Goal: Transaction & Acquisition: Purchase product/service

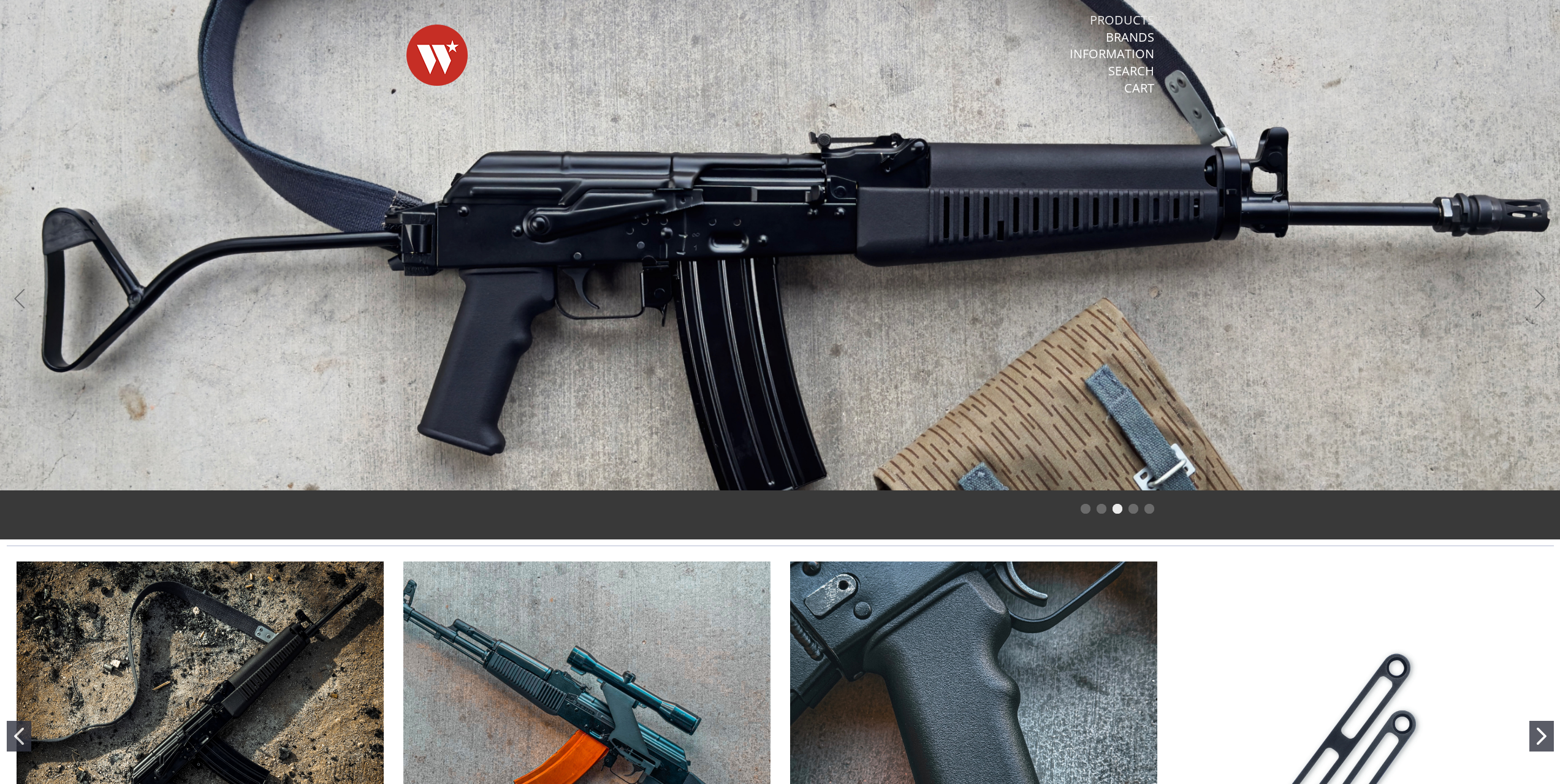
click at [1118, 15] on link "Products" at bounding box center [1122, 20] width 64 height 16
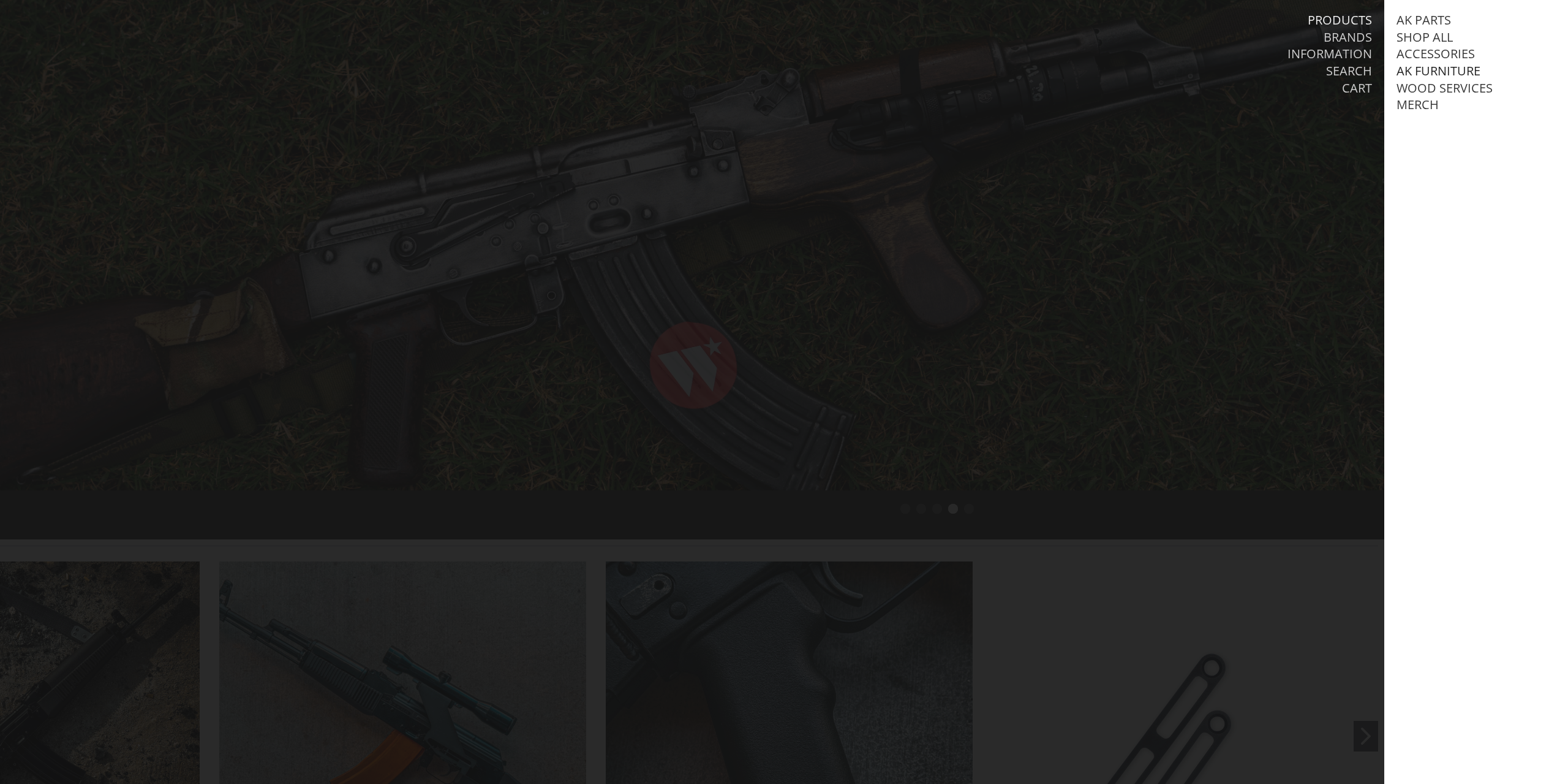
click at [1445, 67] on link "AK Furniture" at bounding box center [1438, 71] width 84 height 16
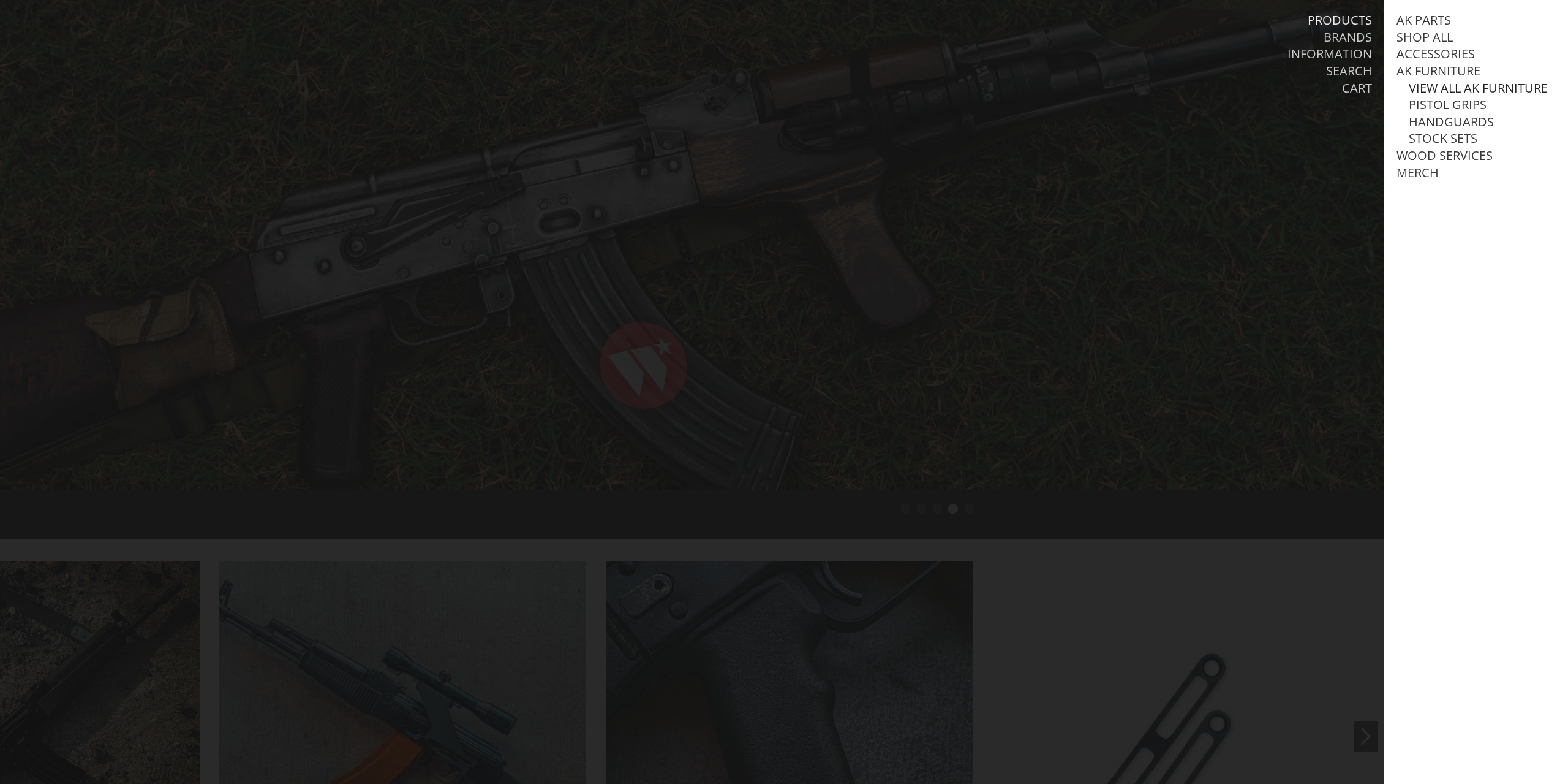
click at [1439, 91] on link "View all AK Furniture" at bounding box center [1478, 87] width 139 height 16
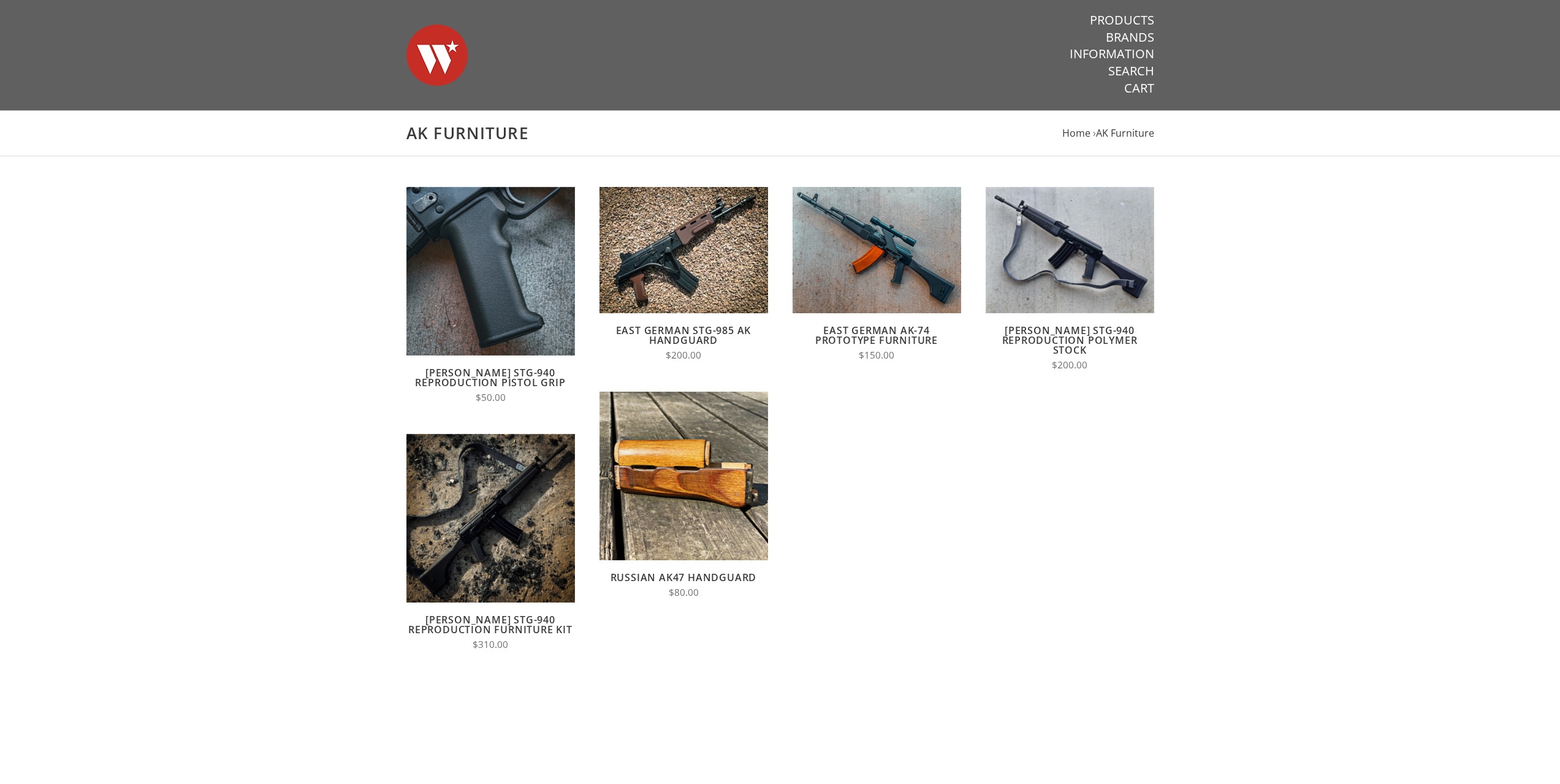
click at [1116, 11] on nav "Products Brands Information Search Cart" at bounding box center [1044, 54] width 219 height 109
click at [1117, 19] on link "Products" at bounding box center [1122, 20] width 64 height 16
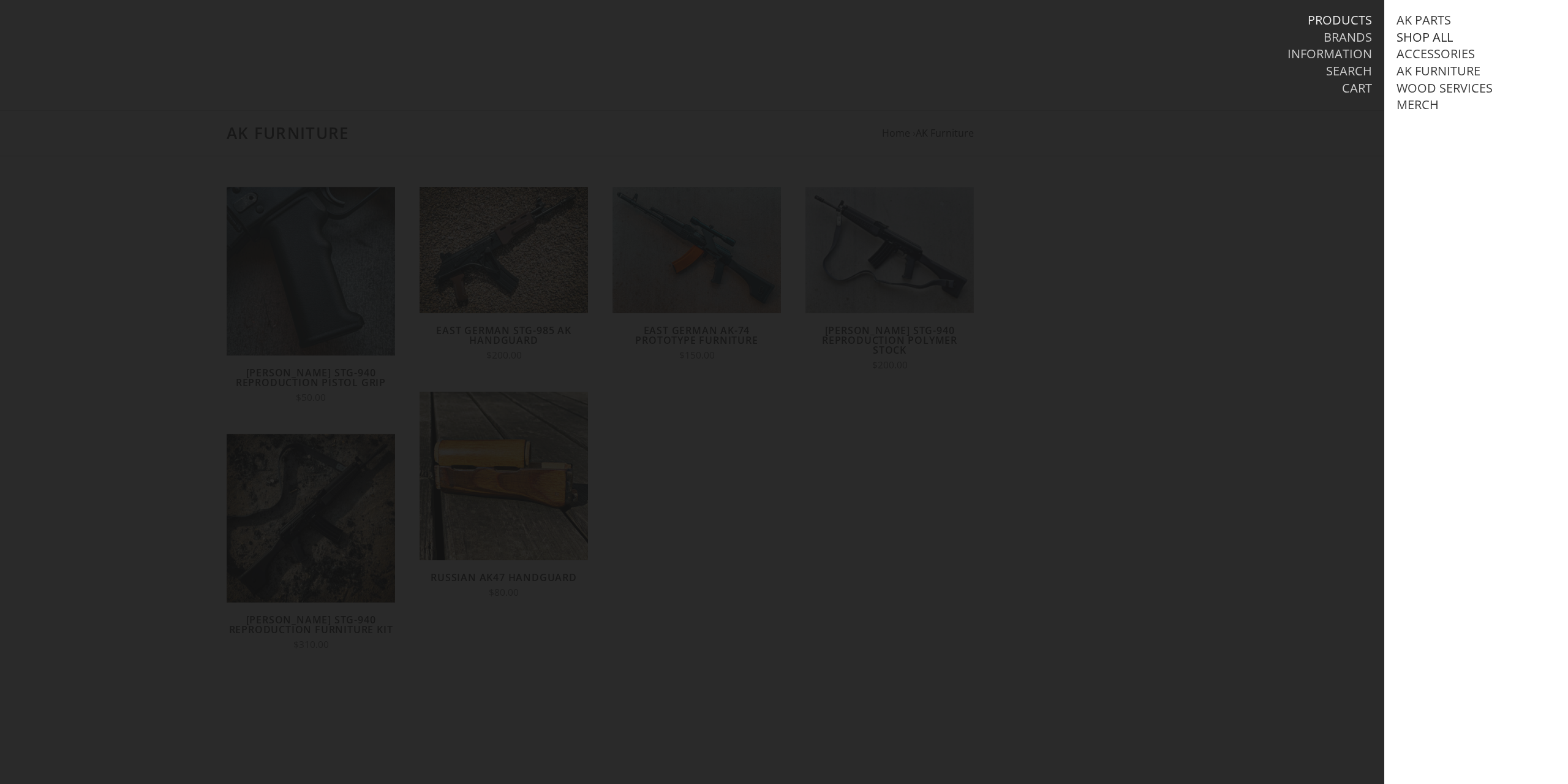
click at [1421, 34] on link "Shop All" at bounding box center [1425, 37] width 57 height 16
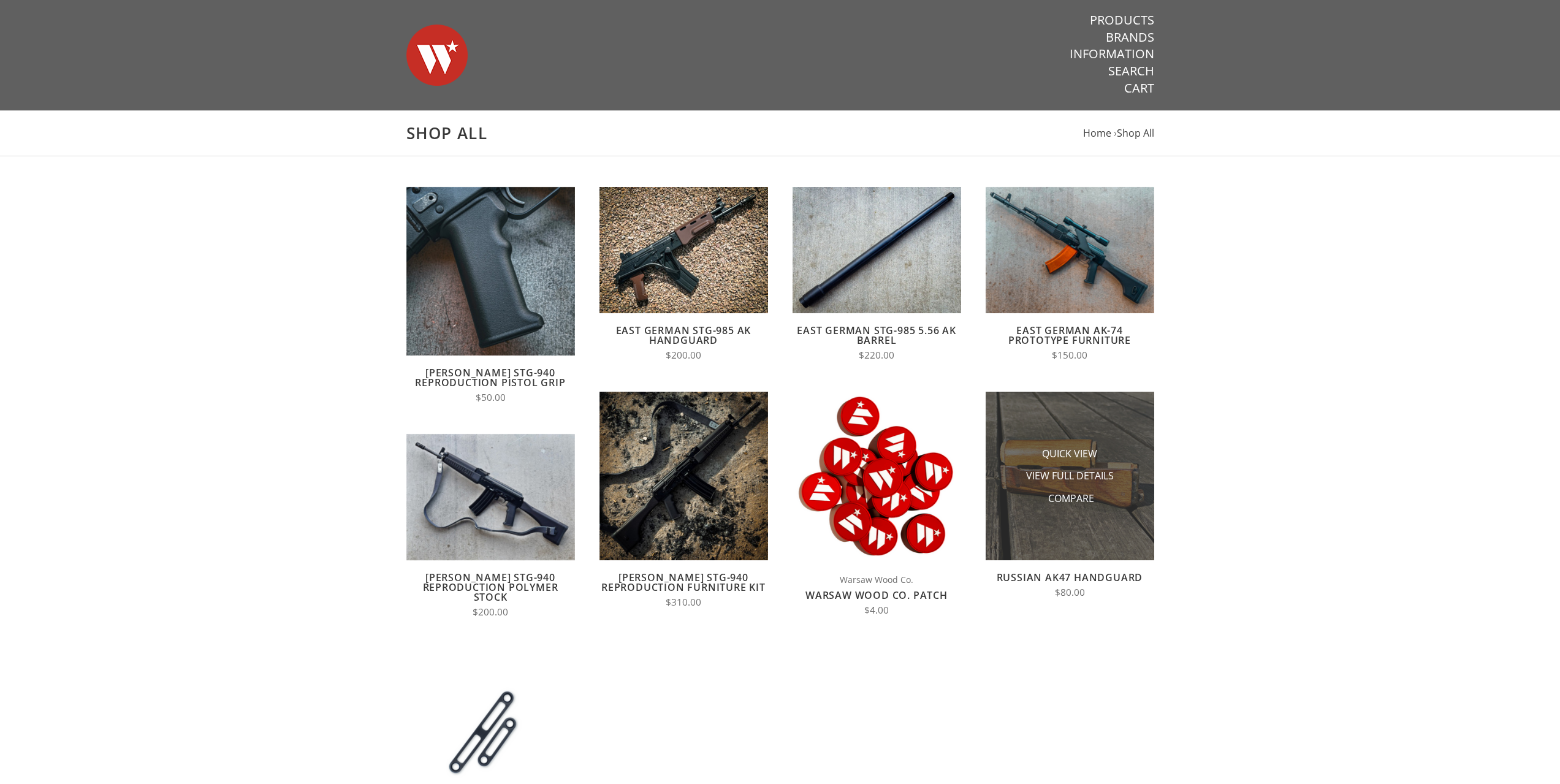
drag, startPoint x: 1078, startPoint y: 465, endPoint x: 1077, endPoint y: 411, distance: 54.0
drag, startPoint x: 1077, startPoint y: 411, endPoint x: 1050, endPoint y: 478, distance: 72.2
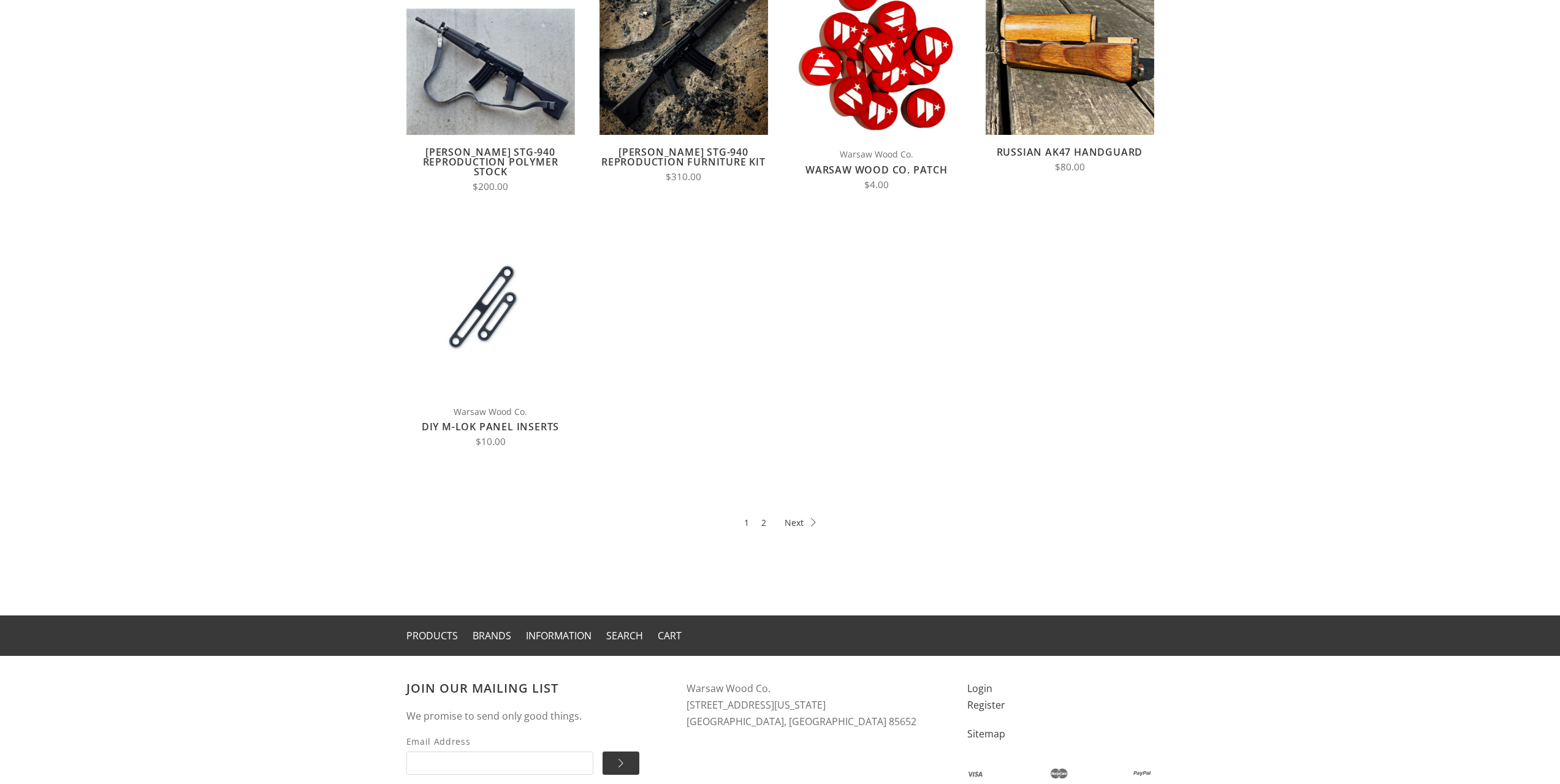
scroll to position [429, 0]
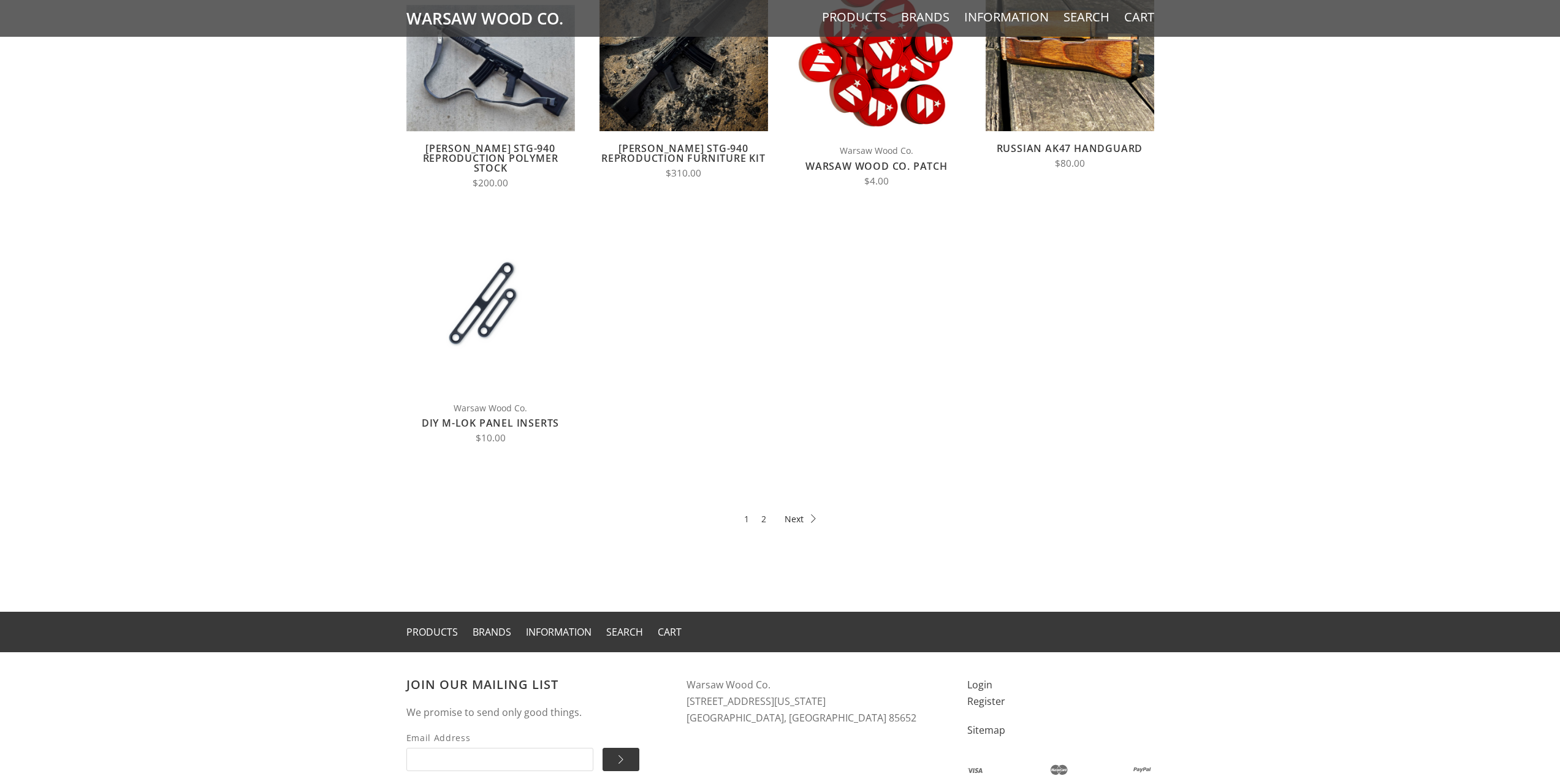
click at [793, 514] on icon at bounding box center [800, 518] width 32 height 8
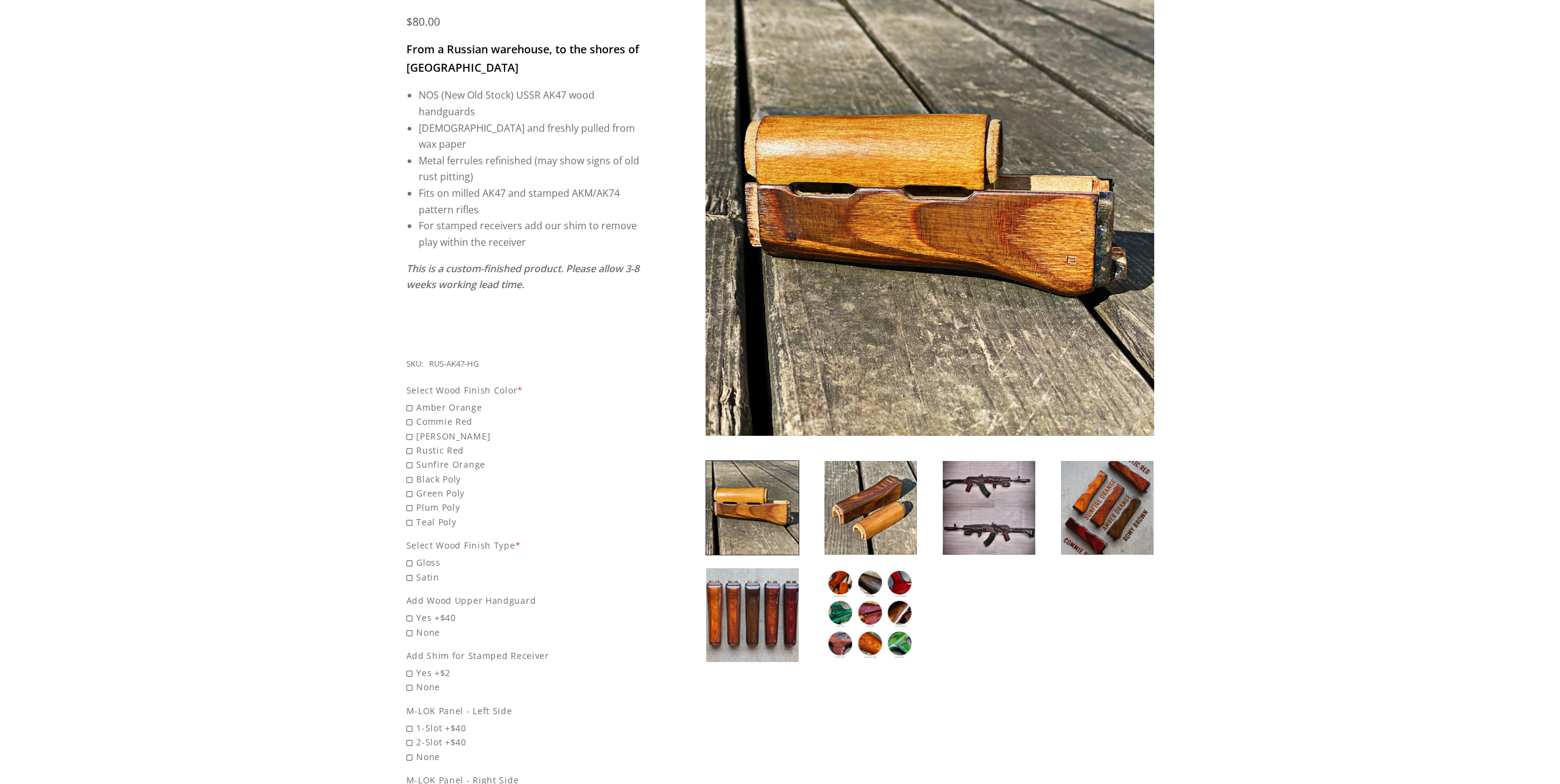
scroll to position [62, 0]
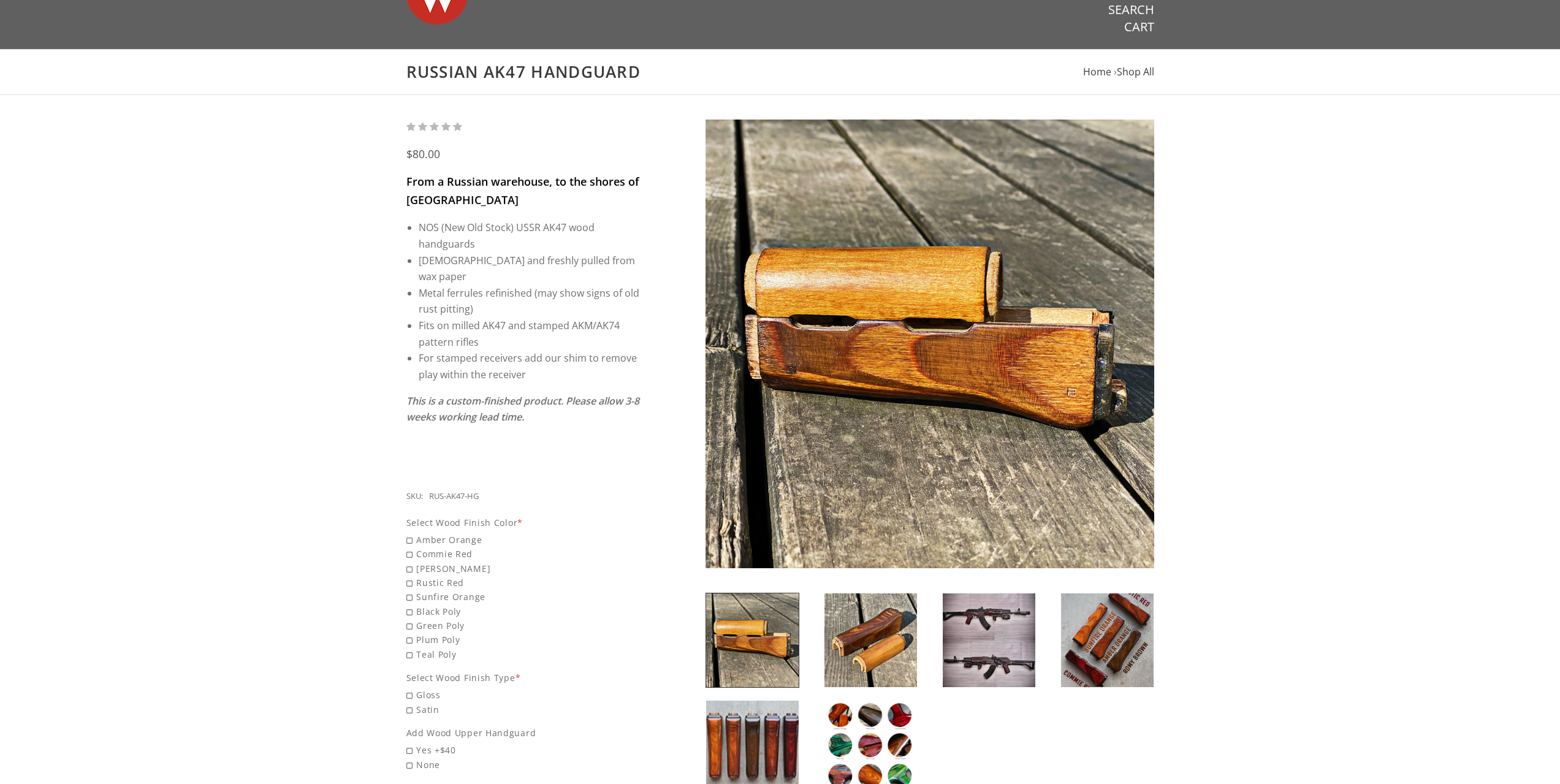
drag, startPoint x: 627, startPoint y: 75, endPoint x: 482, endPoint y: 75, distance: 145.0
click at [482, 75] on h1 "Russian AK47 Handguard" at bounding box center [780, 72] width 748 height 20
click at [594, 73] on h1 "Russian AK47 Handguard" at bounding box center [780, 72] width 748 height 20
click at [658, 76] on h1 "Russian AK47 Handguard" at bounding box center [780, 72] width 748 height 20
drag, startPoint x: 638, startPoint y: 73, endPoint x: 482, endPoint y: 73, distance: 156.0
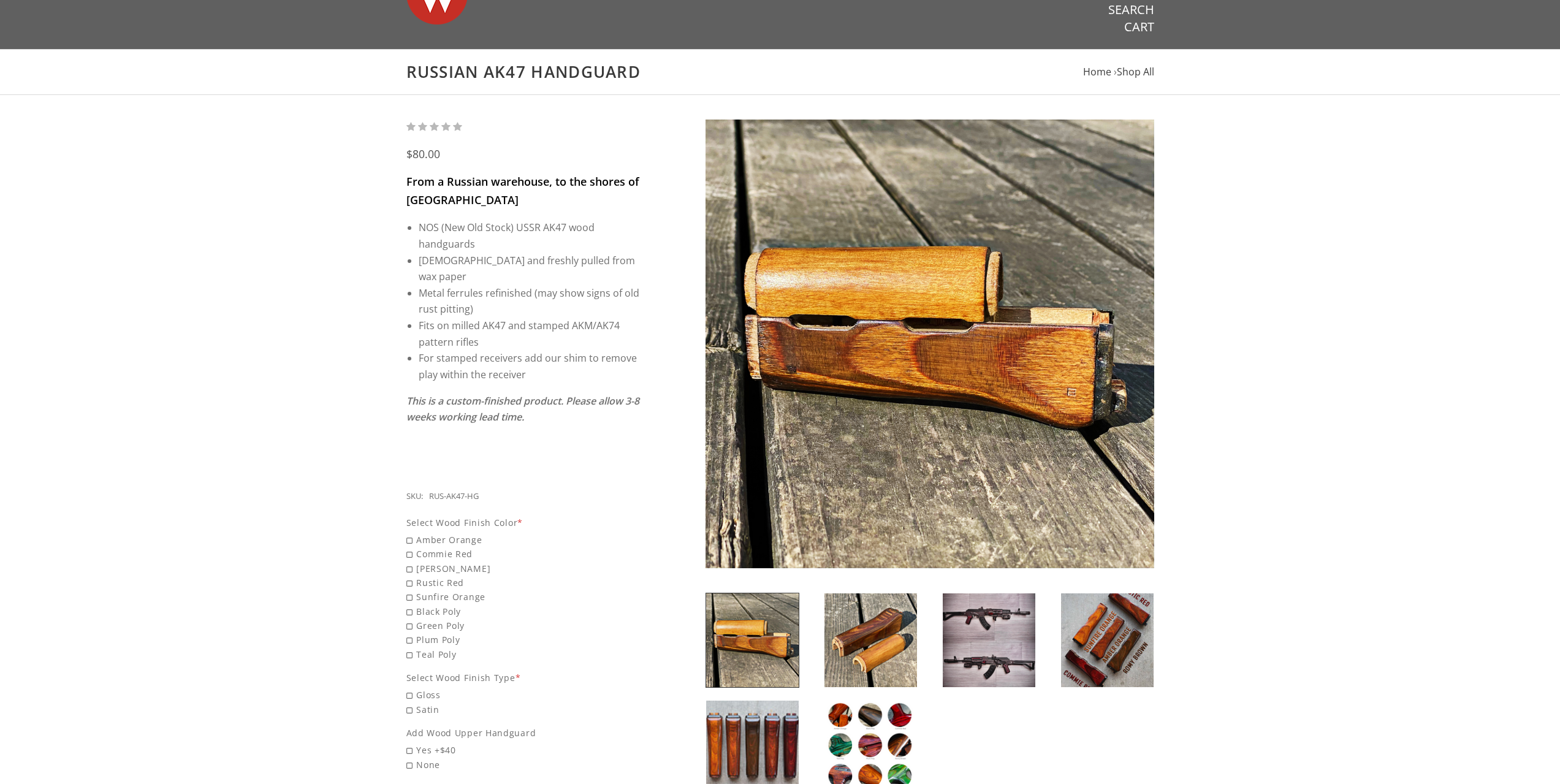
click at [482, 73] on h1 "Russian AK47 Handguard" at bounding box center [780, 72] width 748 height 20
copy h1 "AK47 Handguard"
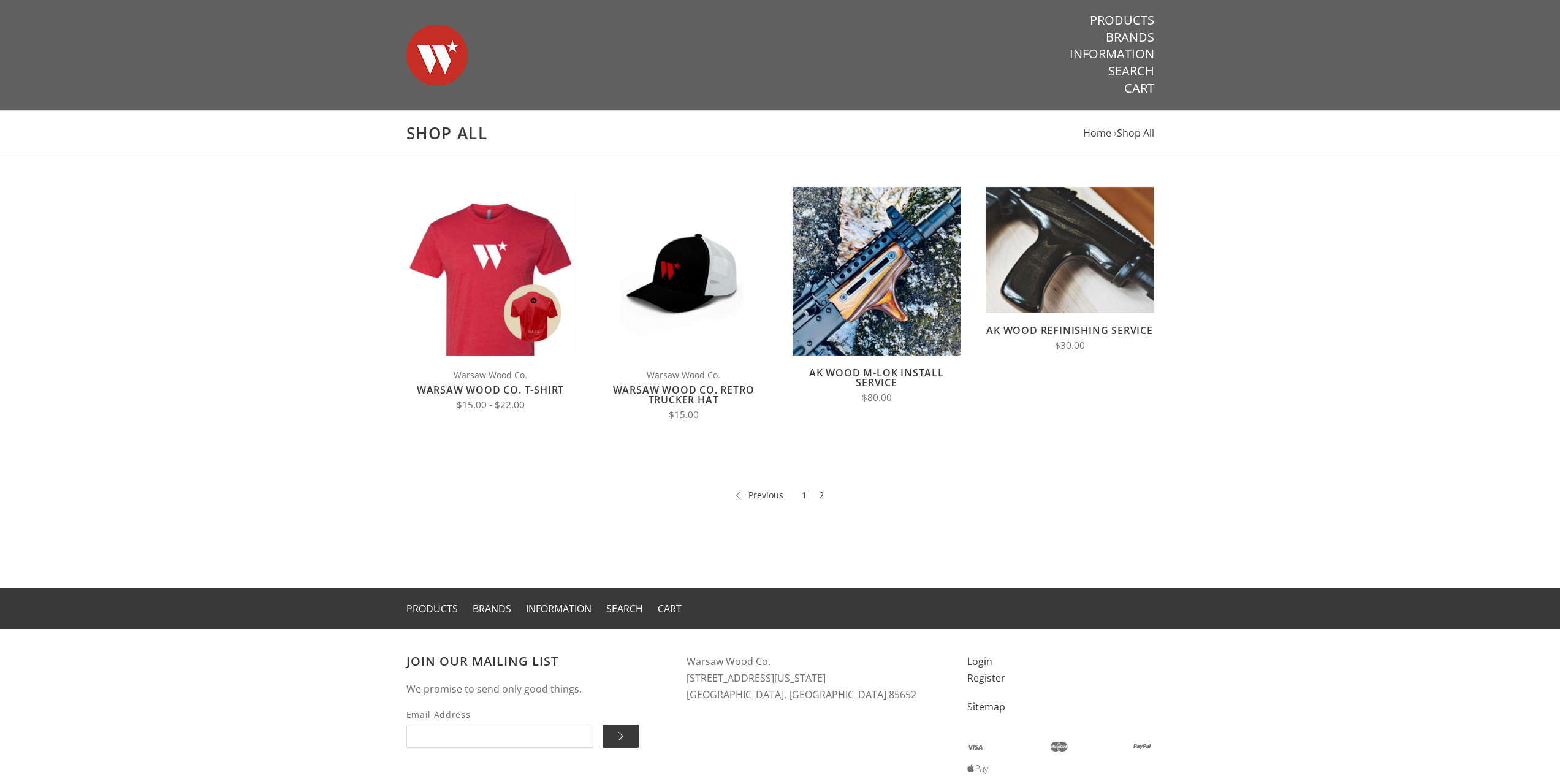
click at [881, 378] on link "AK Wood M-LOK Install Service" at bounding box center [877, 377] width 135 height 23
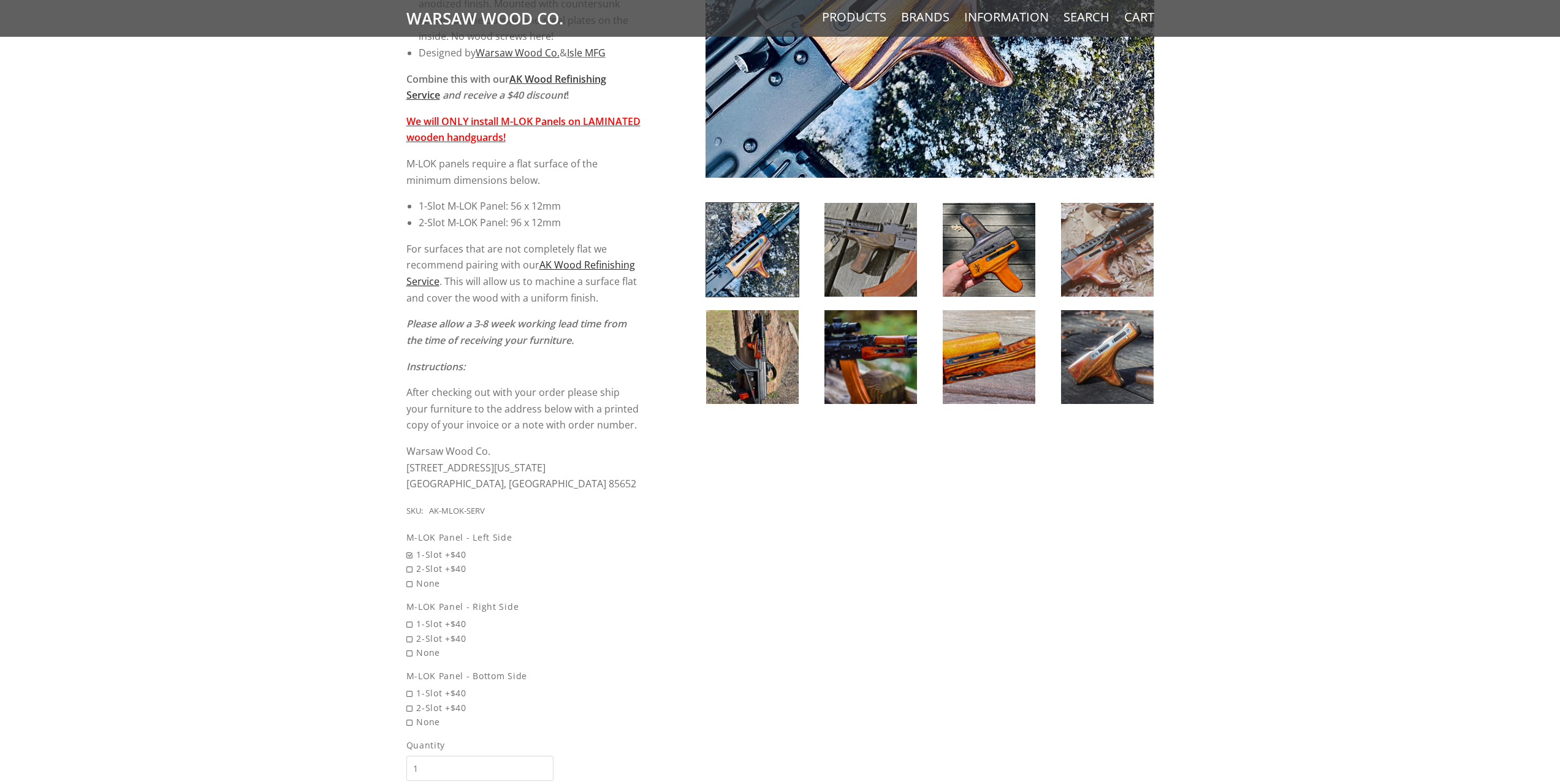
scroll to position [429, 0]
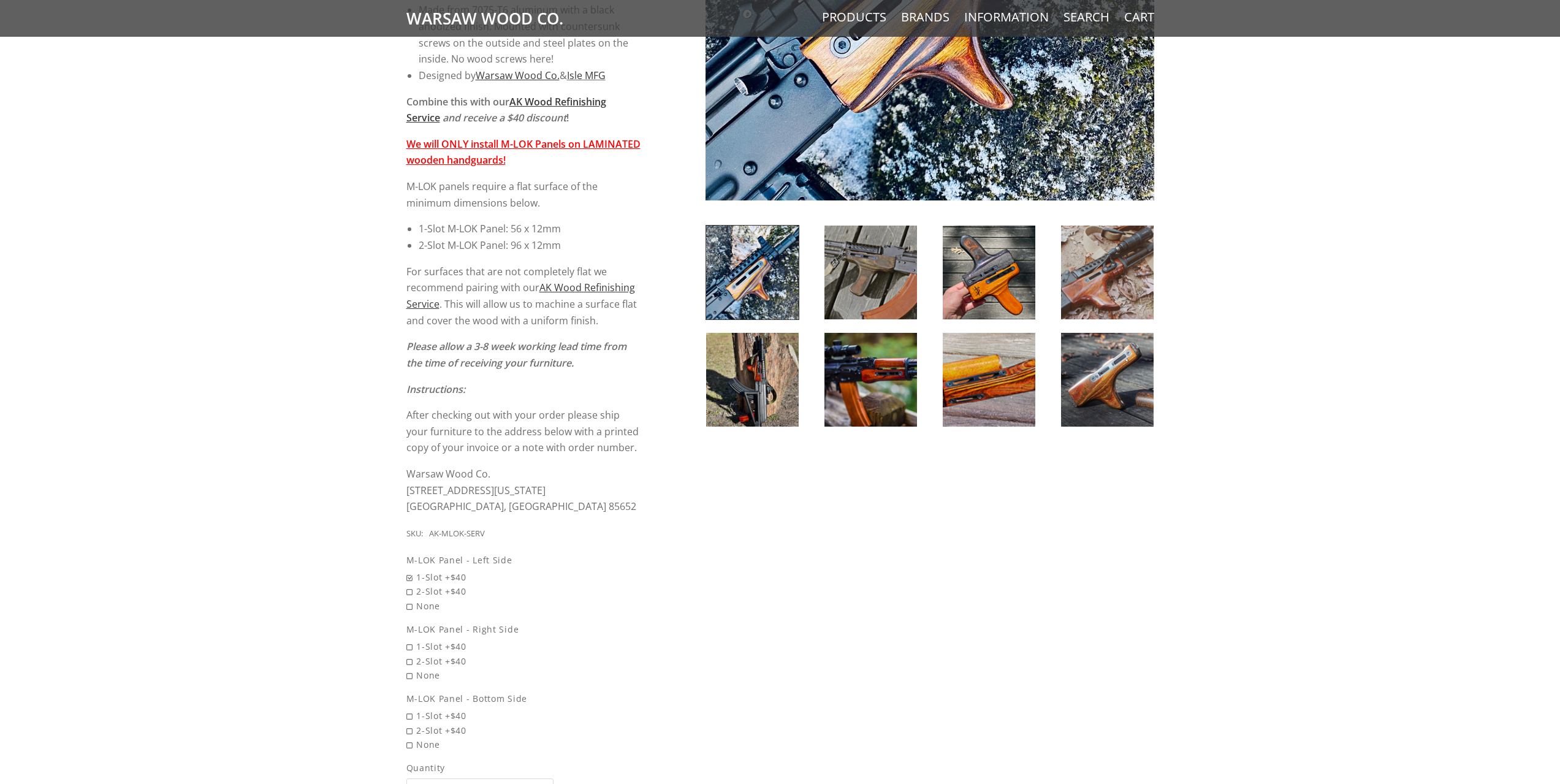
click at [753, 284] on img at bounding box center [752, 272] width 92 height 94
click at [1128, 280] on img at bounding box center [1107, 272] width 92 height 94
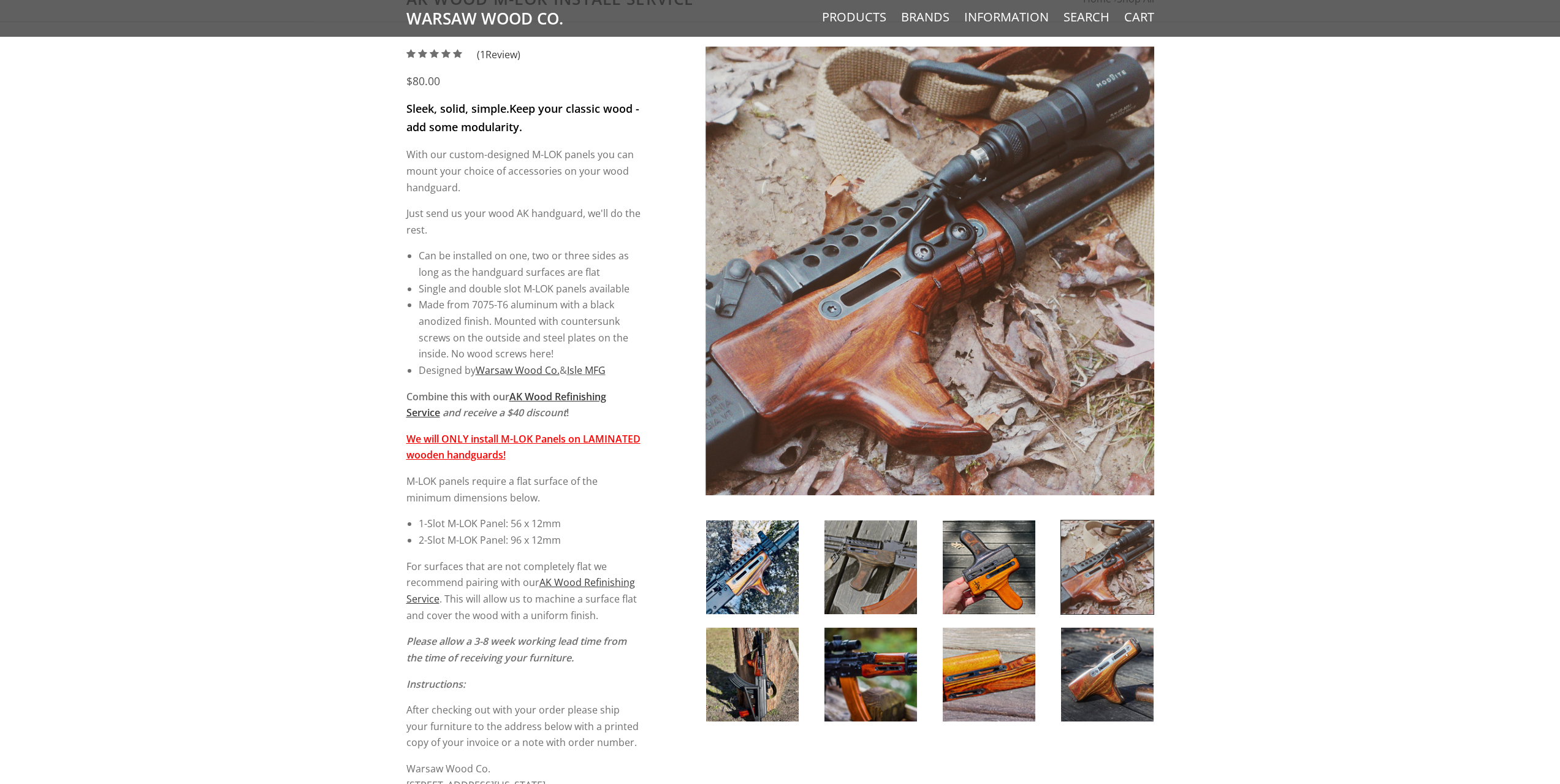
scroll to position [122, 0]
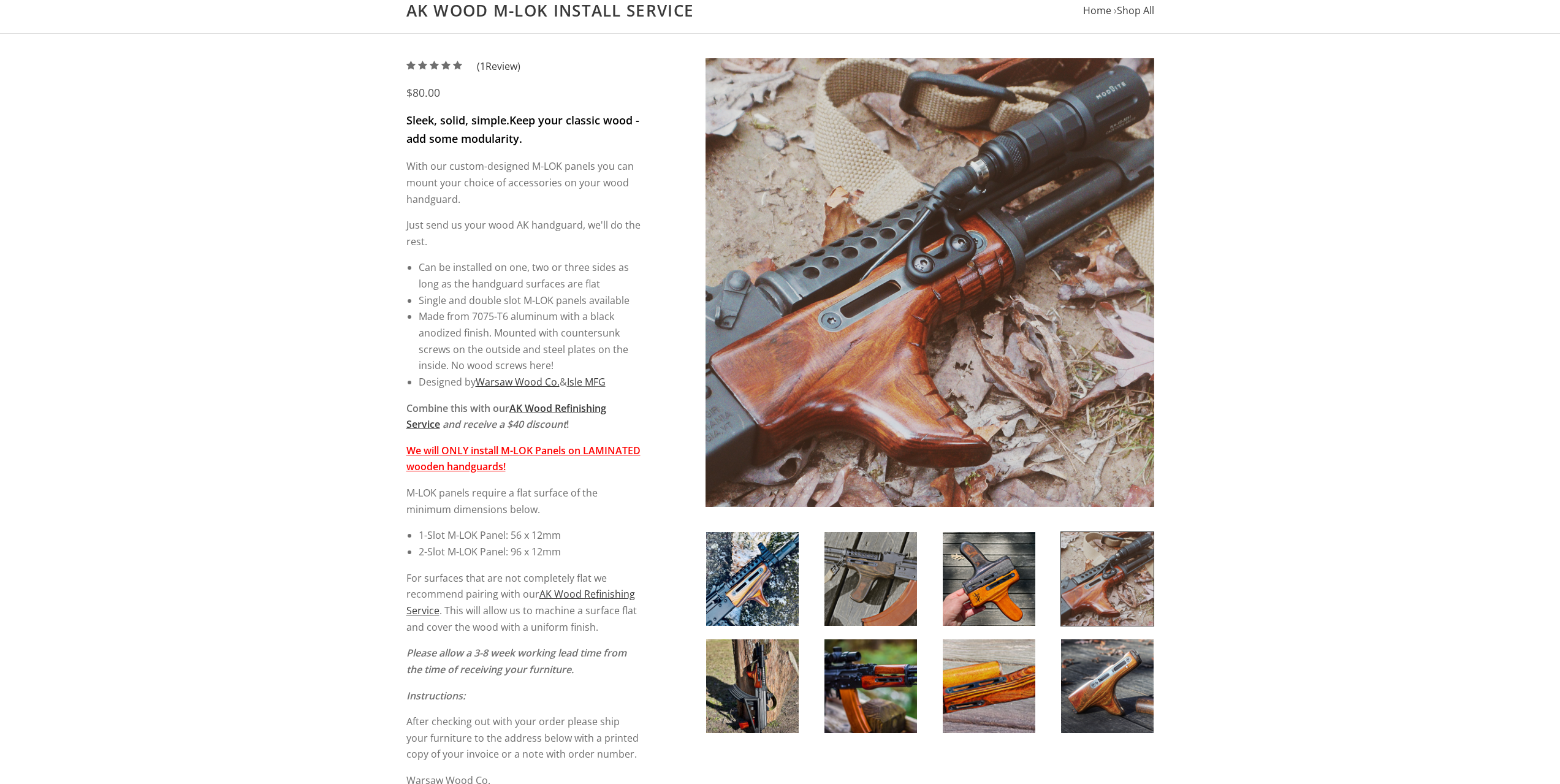
click at [880, 698] on img at bounding box center [870, 686] width 92 height 94
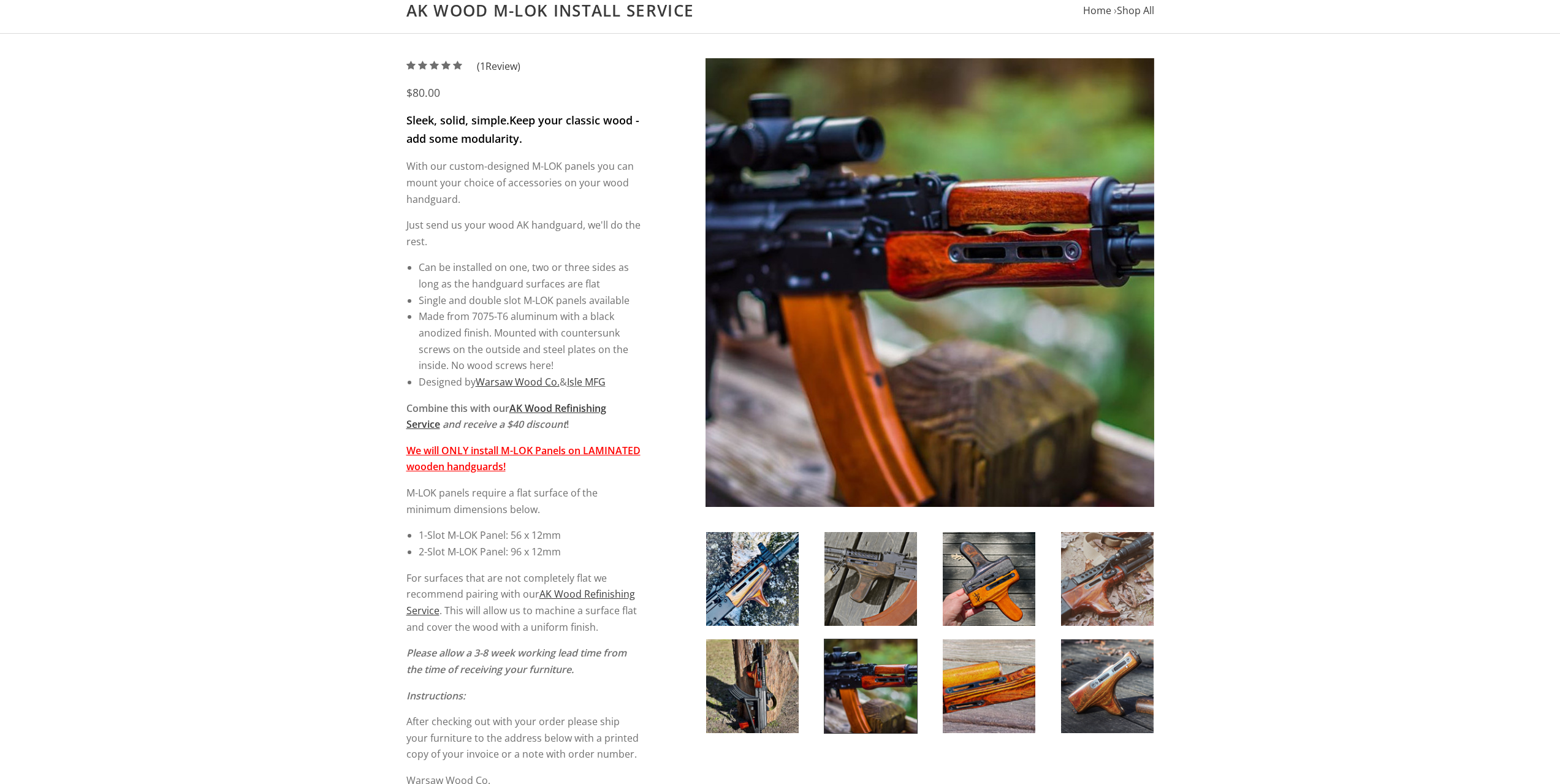
click at [861, 567] on img at bounding box center [870, 578] width 92 height 94
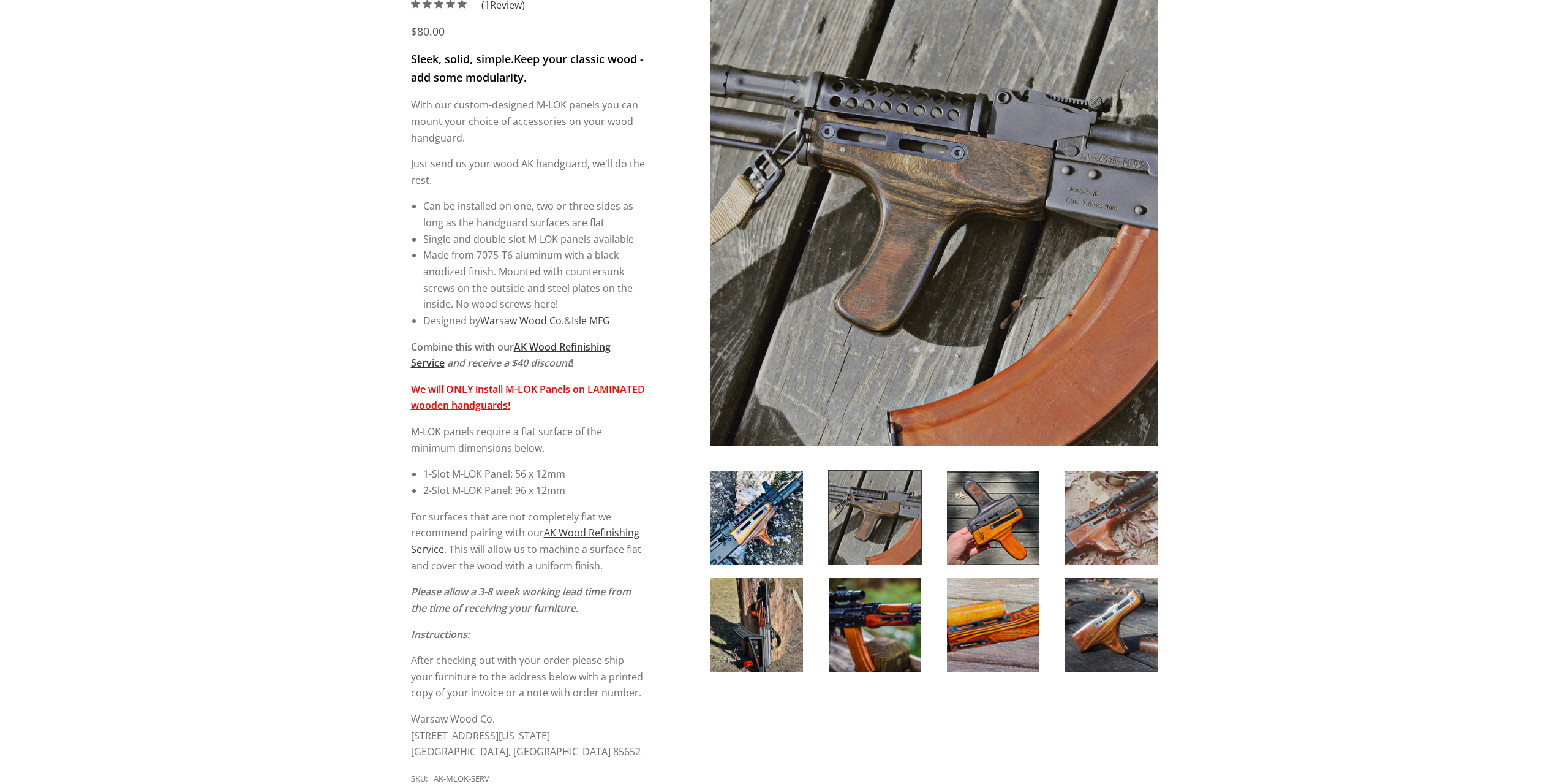
scroll to position [0, 0]
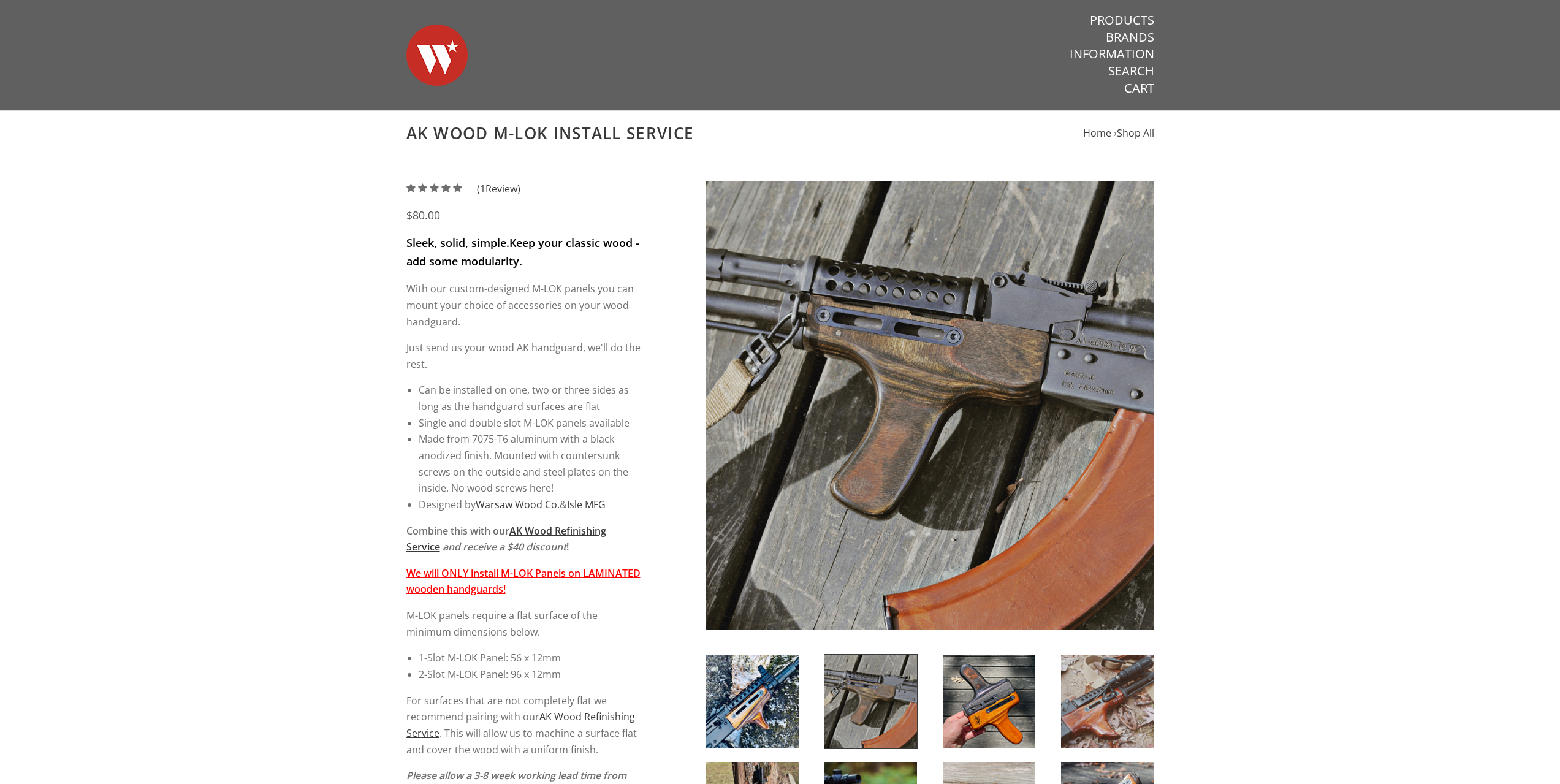
click at [1118, 19] on link "Products" at bounding box center [1122, 20] width 64 height 16
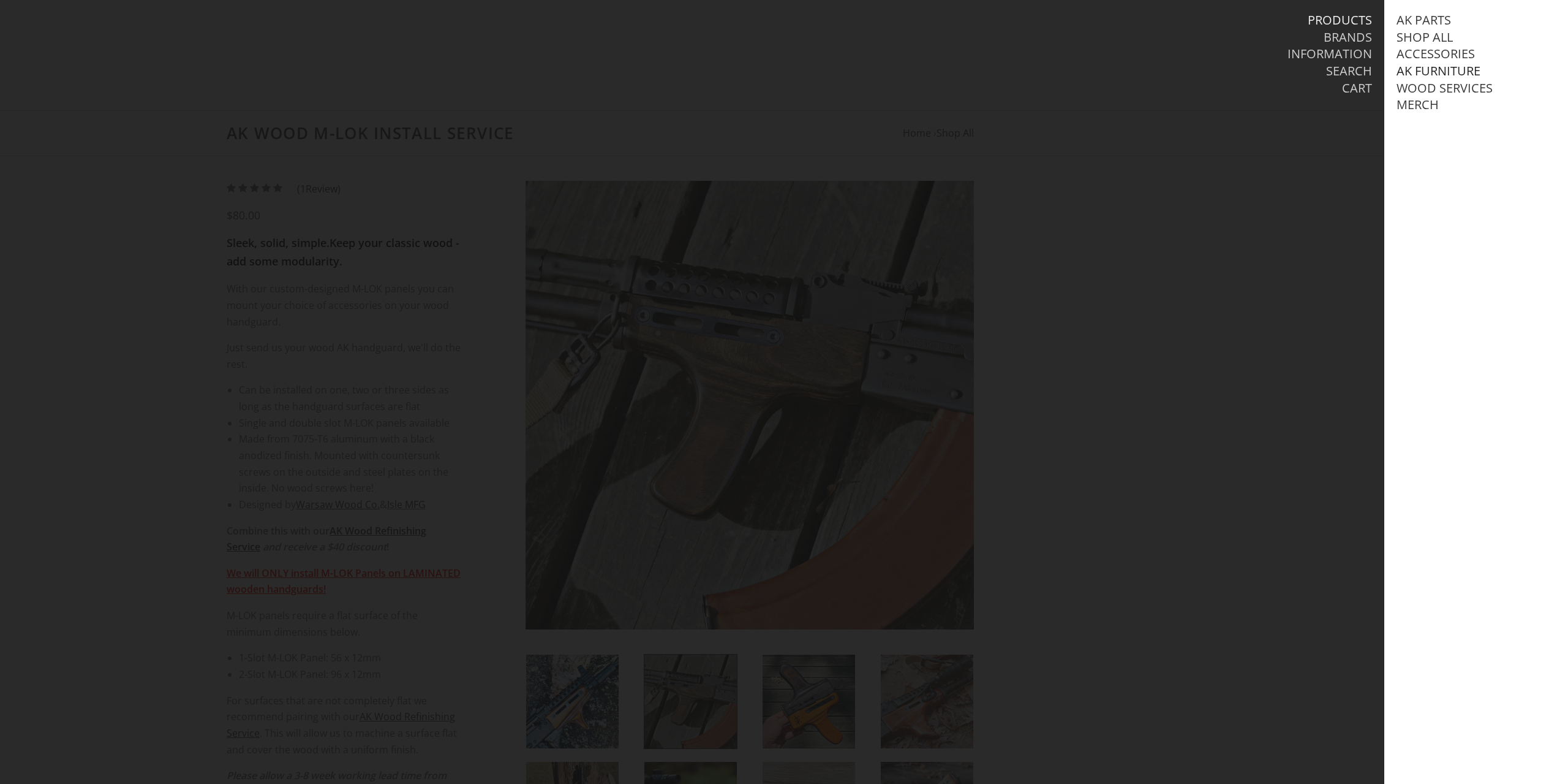
click at [1424, 72] on link "AK Furniture" at bounding box center [1438, 71] width 84 height 16
click at [1445, 130] on link "Handguards" at bounding box center [1451, 122] width 85 height 16
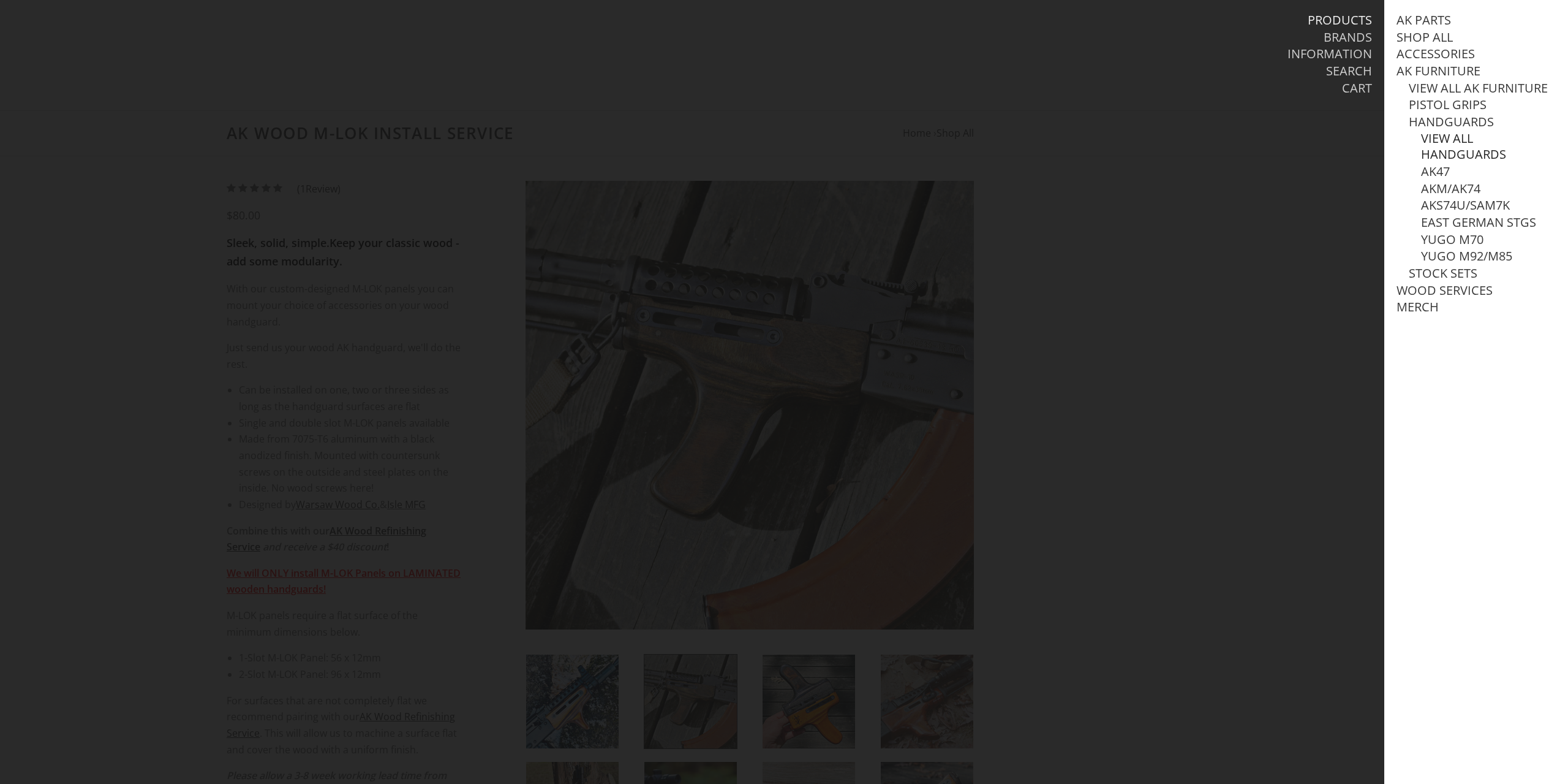
click at [1445, 153] on link "View all Handguards" at bounding box center [1488, 147] width 135 height 32
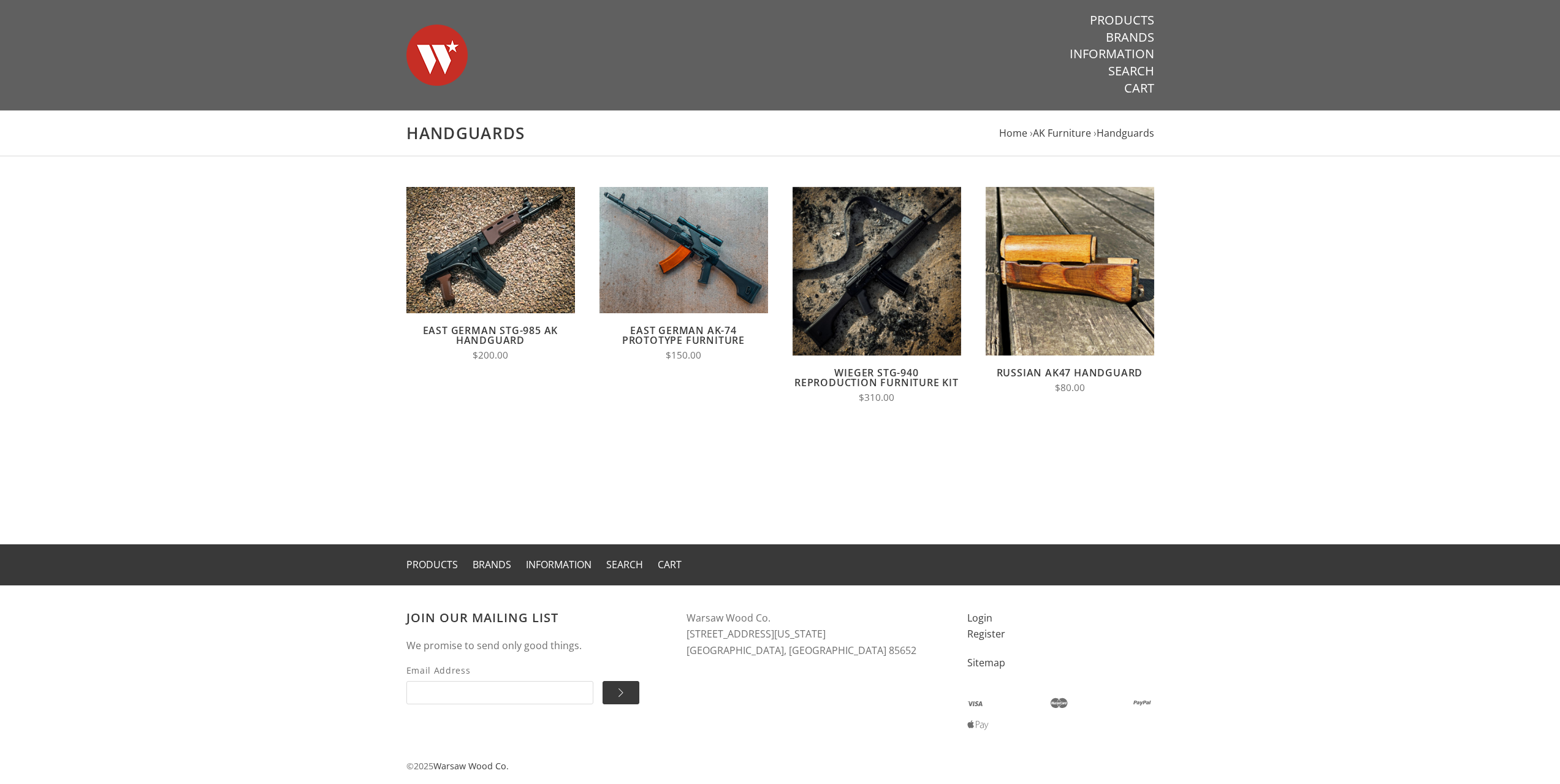
click at [1058, 371] on link "Russian AK47 Handguard" at bounding box center [1070, 372] width 147 height 13
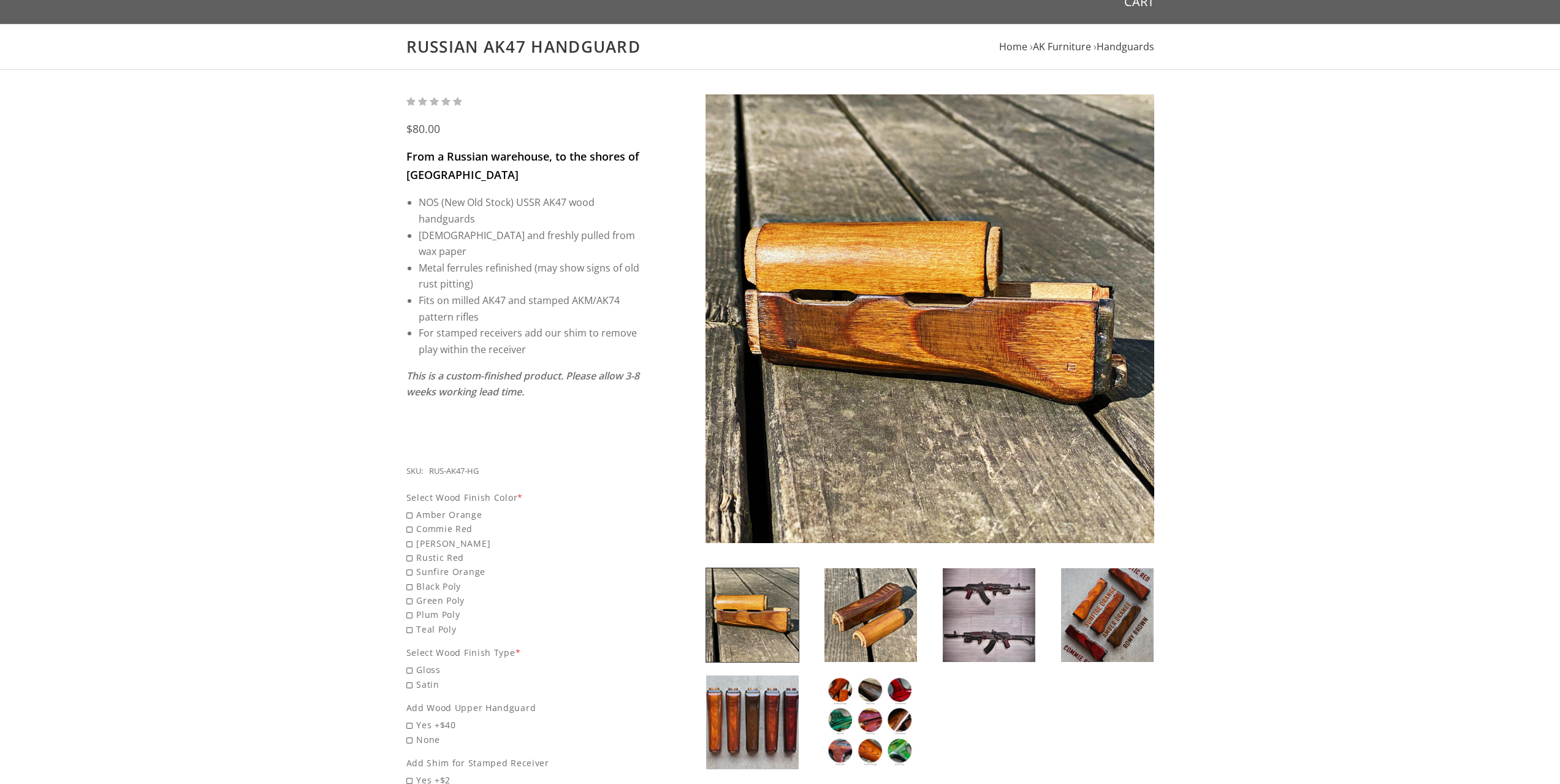
scroll to position [122, 0]
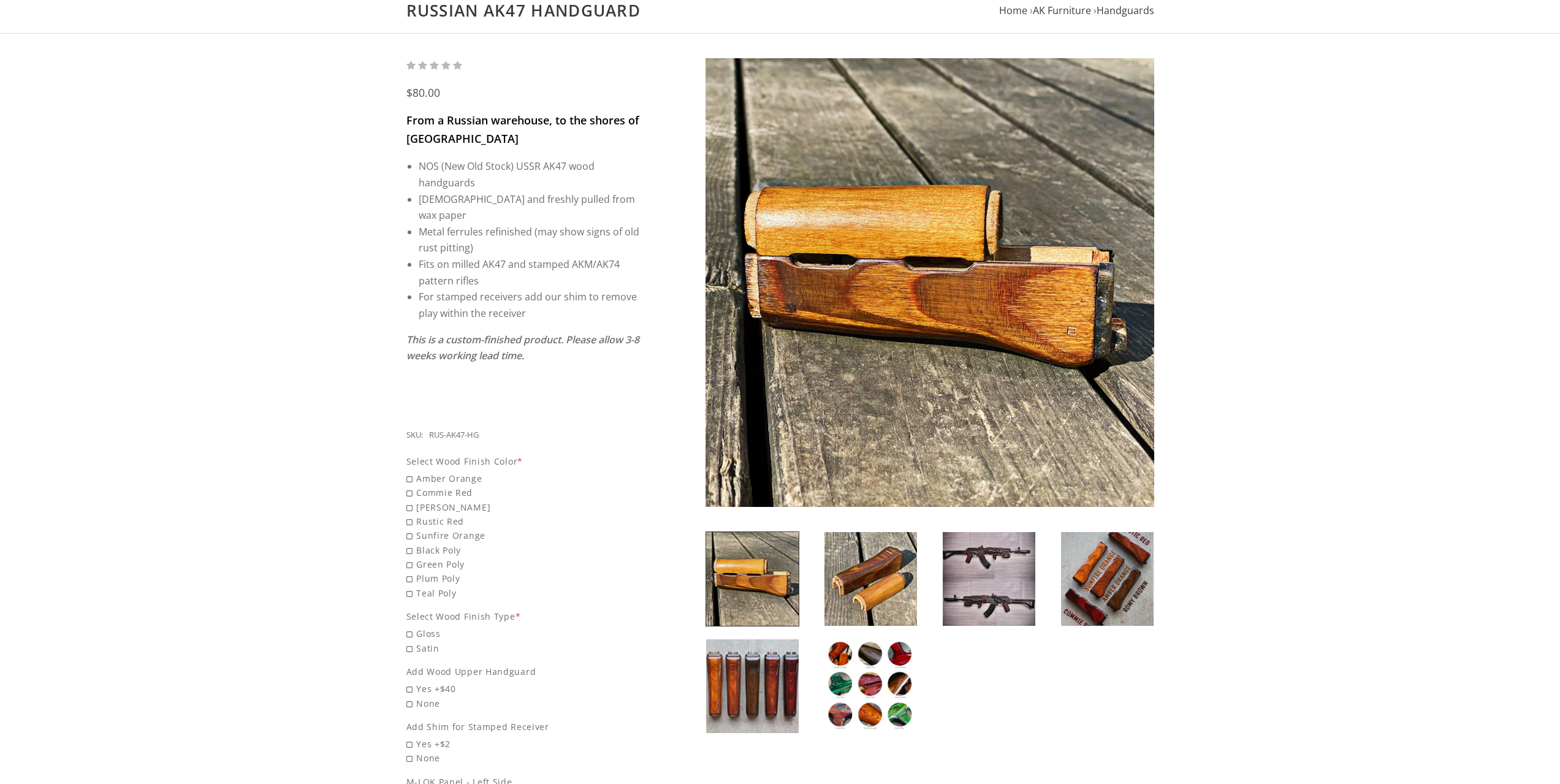
click at [1012, 572] on img at bounding box center [988, 578] width 92 height 94
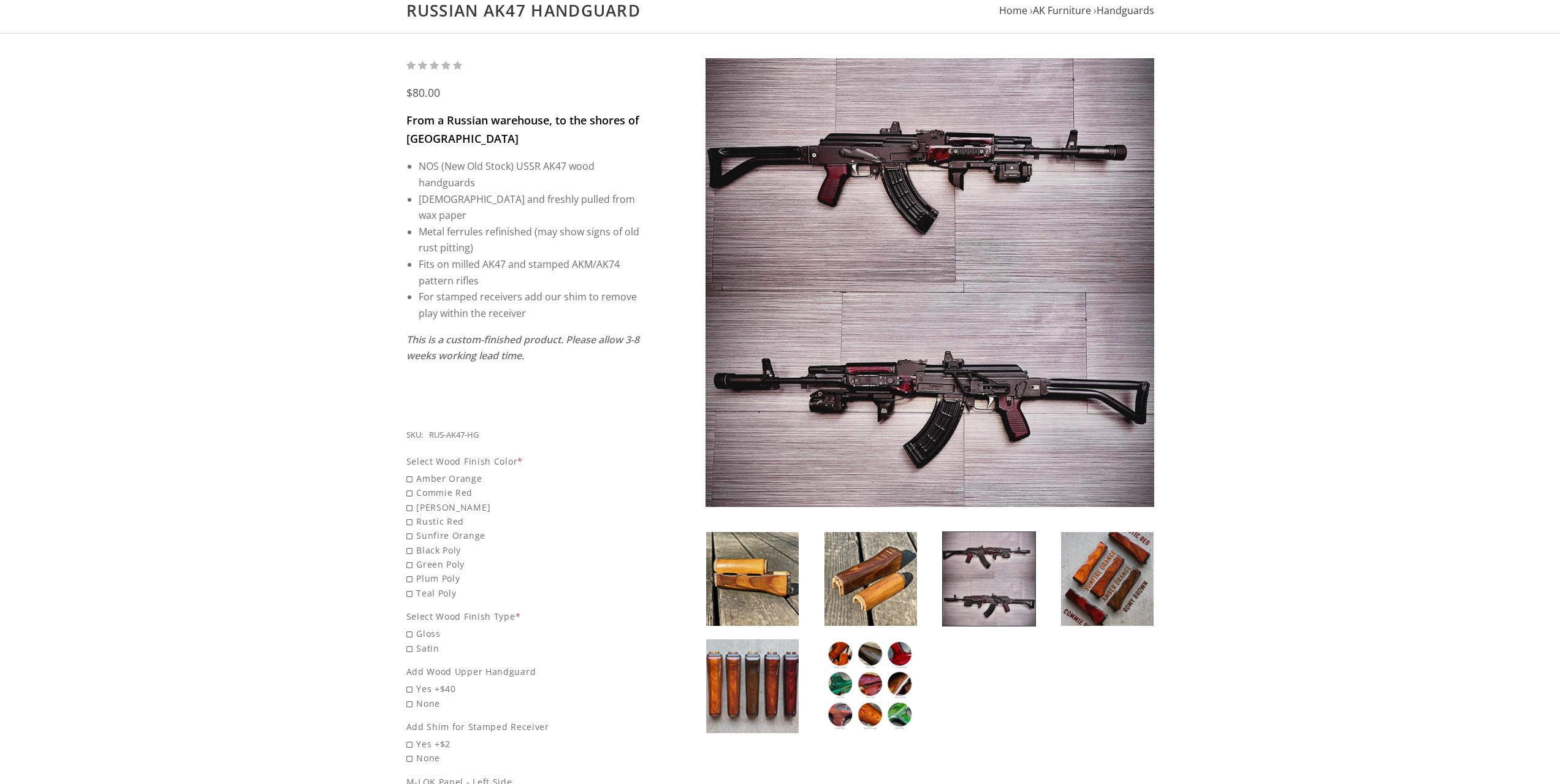
click at [1095, 576] on img at bounding box center [1107, 578] width 92 height 94
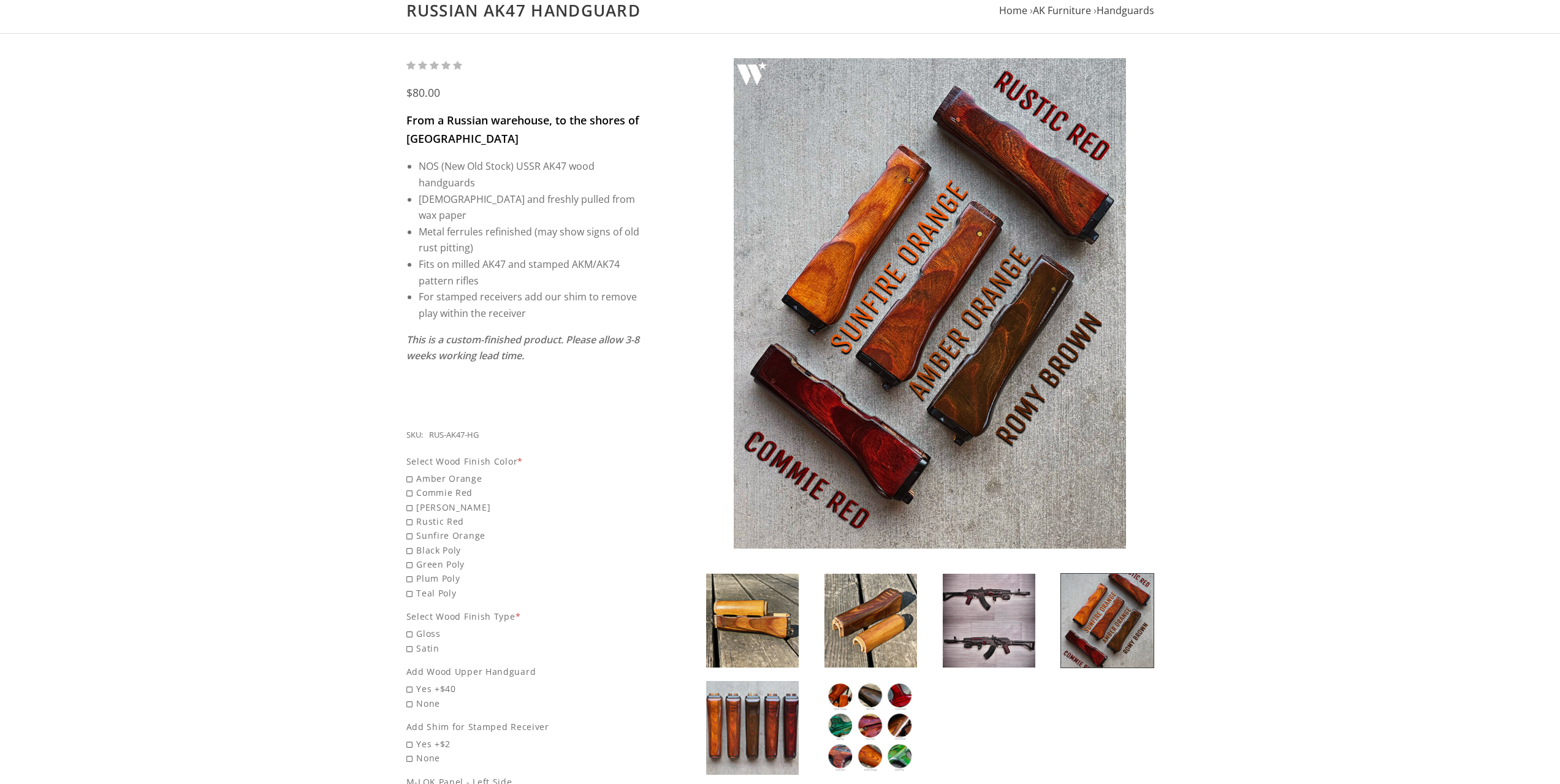
click at [867, 727] on img at bounding box center [870, 727] width 92 height 94
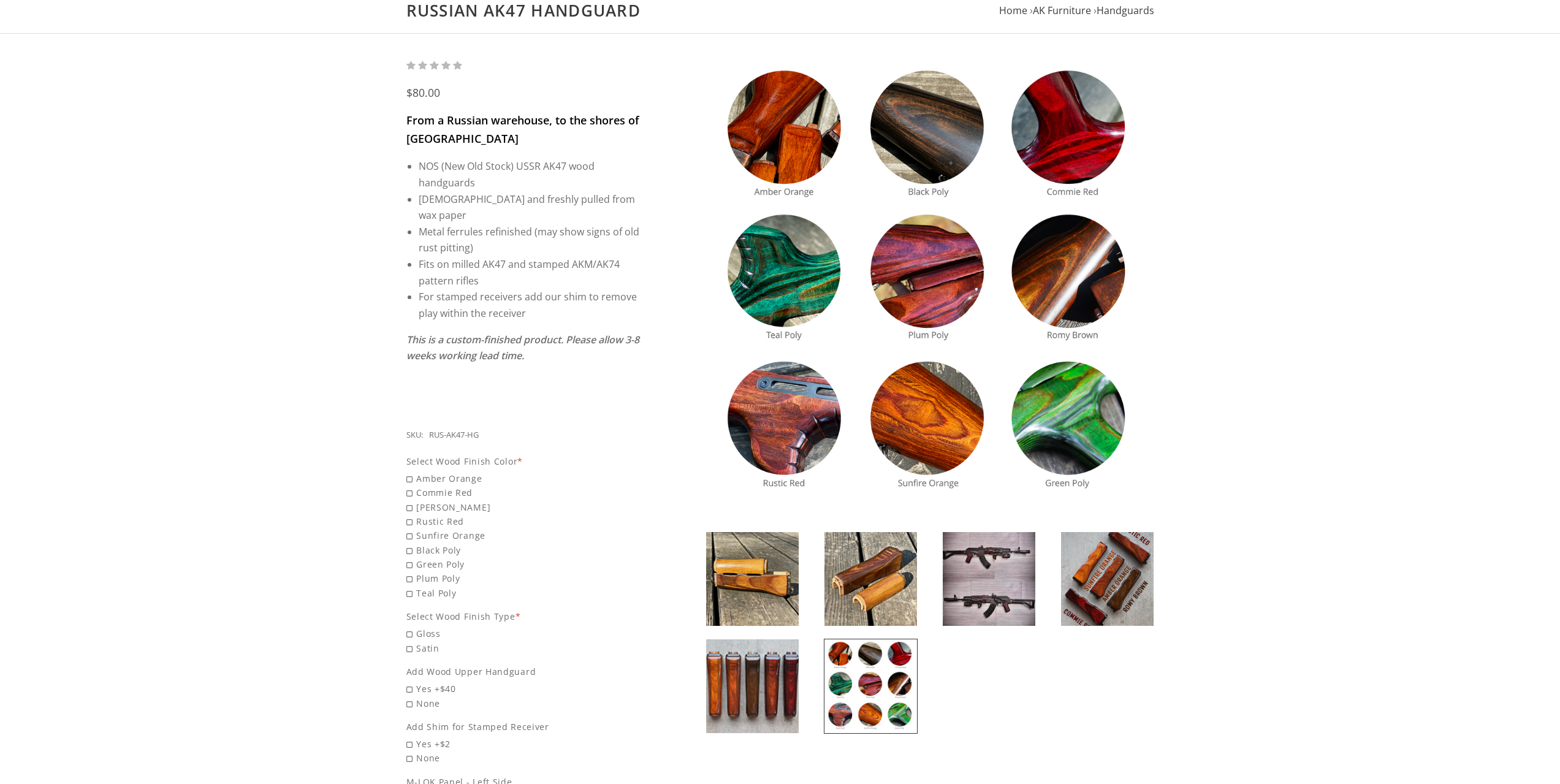
click at [768, 696] on img at bounding box center [752, 686] width 92 height 94
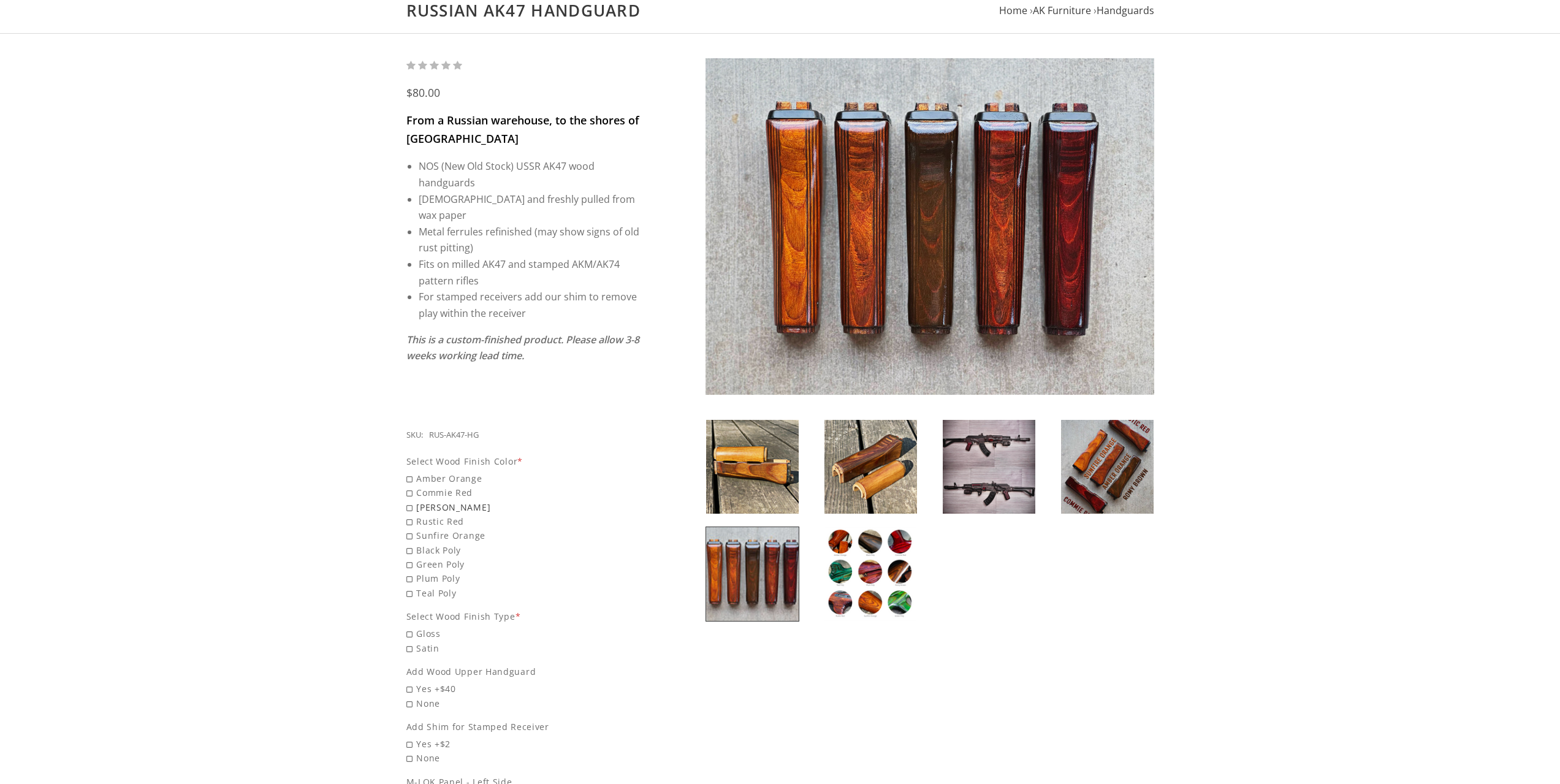
click at [411, 500] on span "[PERSON_NAME]" at bounding box center [524, 507] width 235 height 14
click at [411, 500] on input "[PERSON_NAME]" at bounding box center [492, 500] width 172 height 1
radio input "true"
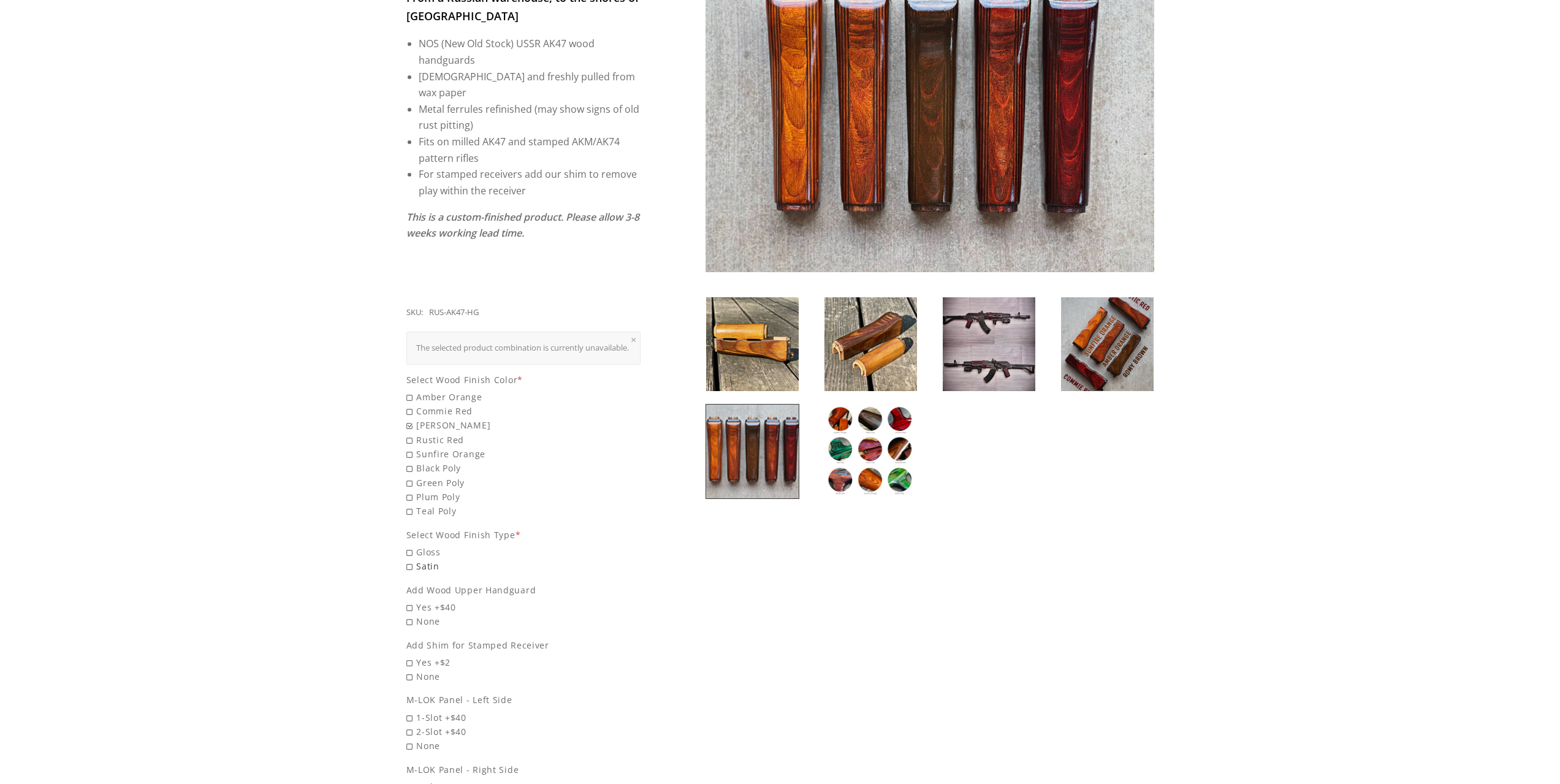
click at [411, 567] on span "Satin" at bounding box center [524, 566] width 235 height 14
click at [411, 559] on input "Satin" at bounding box center [492, 559] width 172 height 1
radio input "true"
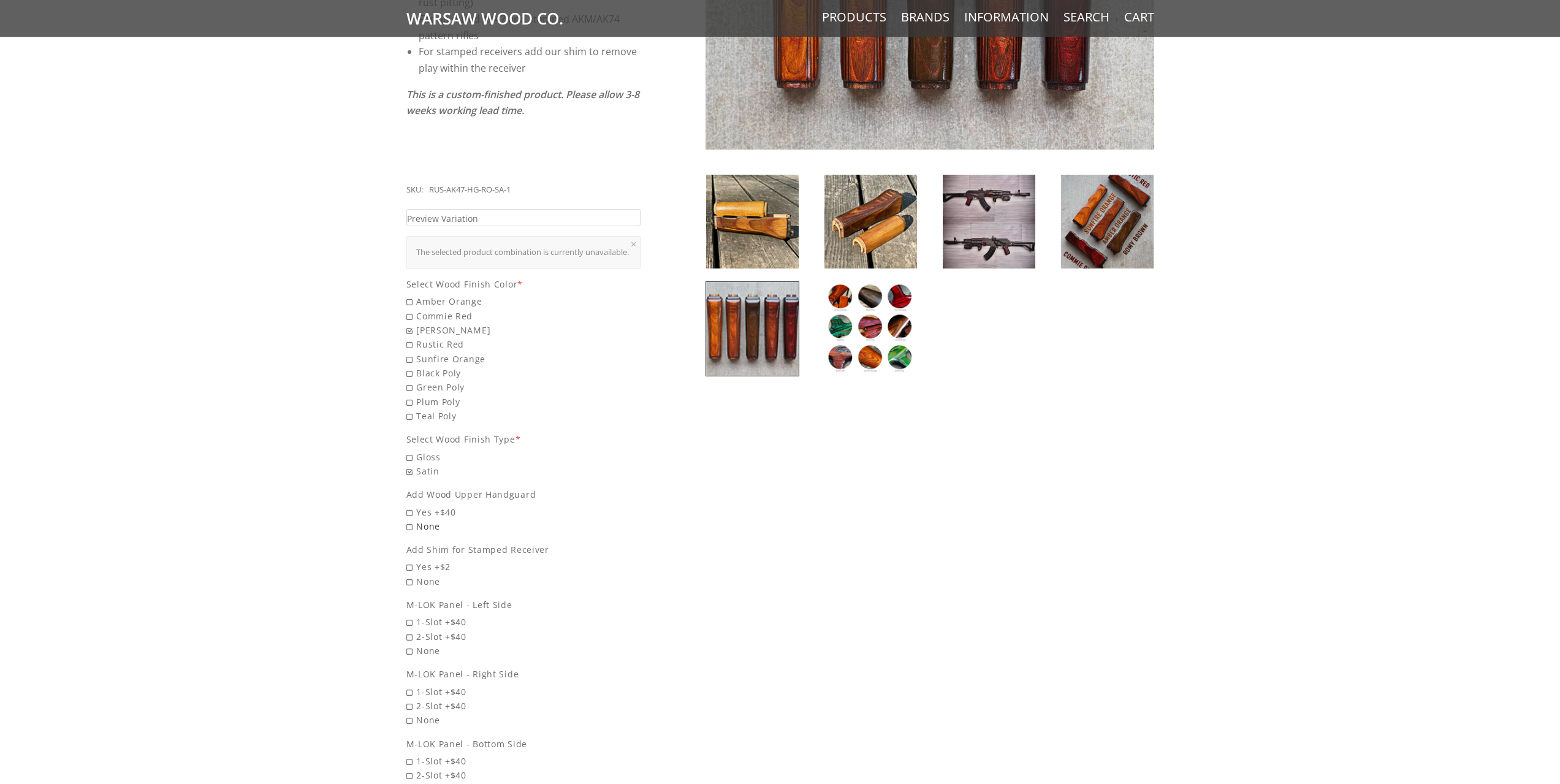
click at [408, 523] on span "None" at bounding box center [524, 526] width 235 height 14
click at [408, 520] on input "None" at bounding box center [492, 519] width 172 height 1
radio input "true"
click at [409, 565] on span "Yes +$2" at bounding box center [524, 566] width 235 height 14
click at [409, 560] on input "Yes +$2" at bounding box center [492, 559] width 172 height 1
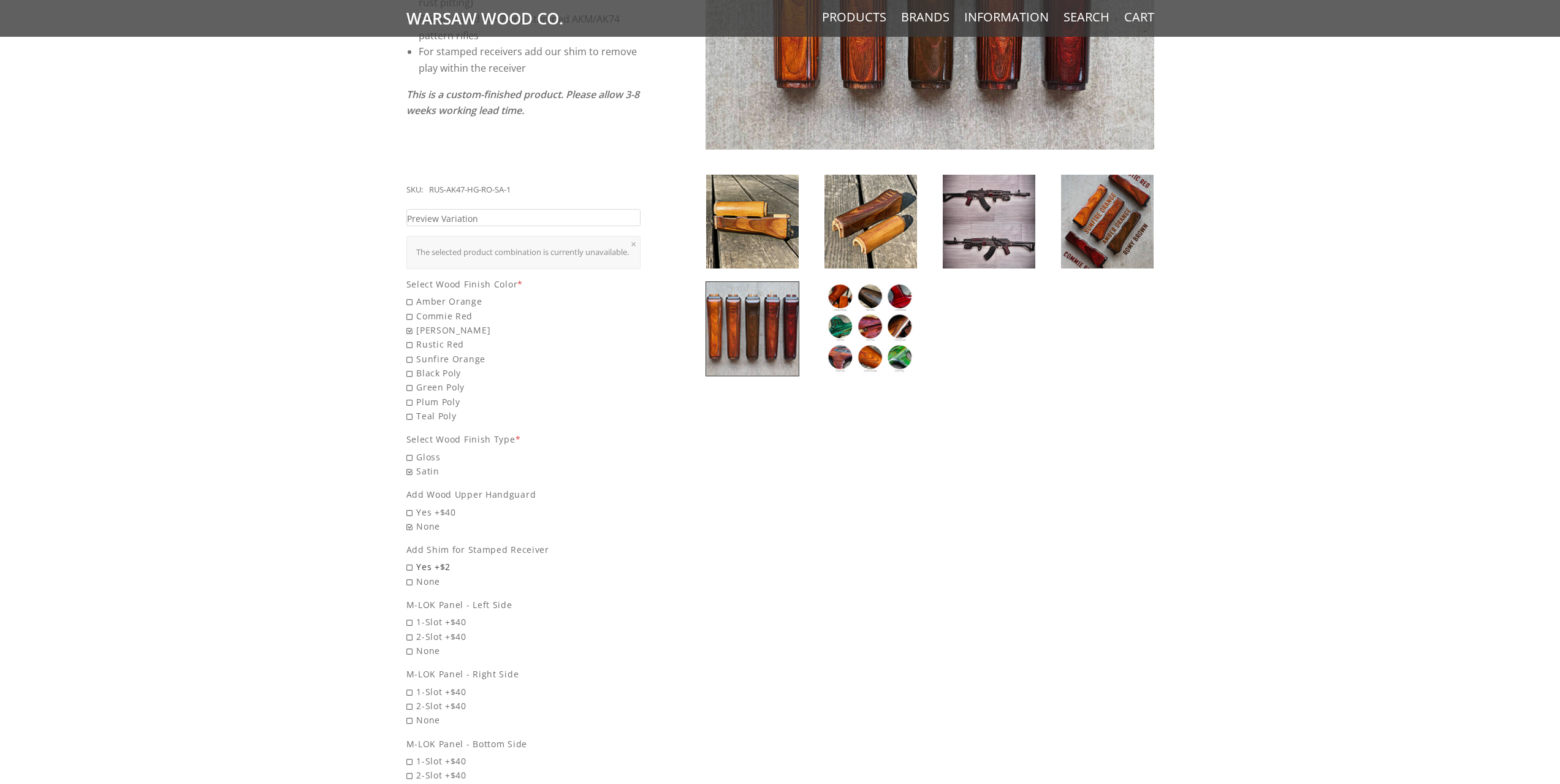
radio input "true"
click at [407, 617] on span "1-Slot +$40" at bounding box center [524, 622] width 235 height 14
click at [407, 615] on input "1-Slot +$40" at bounding box center [492, 615] width 172 height 1
radio input "true"
click at [409, 691] on span "1-Slot +$40" at bounding box center [524, 691] width 235 height 14
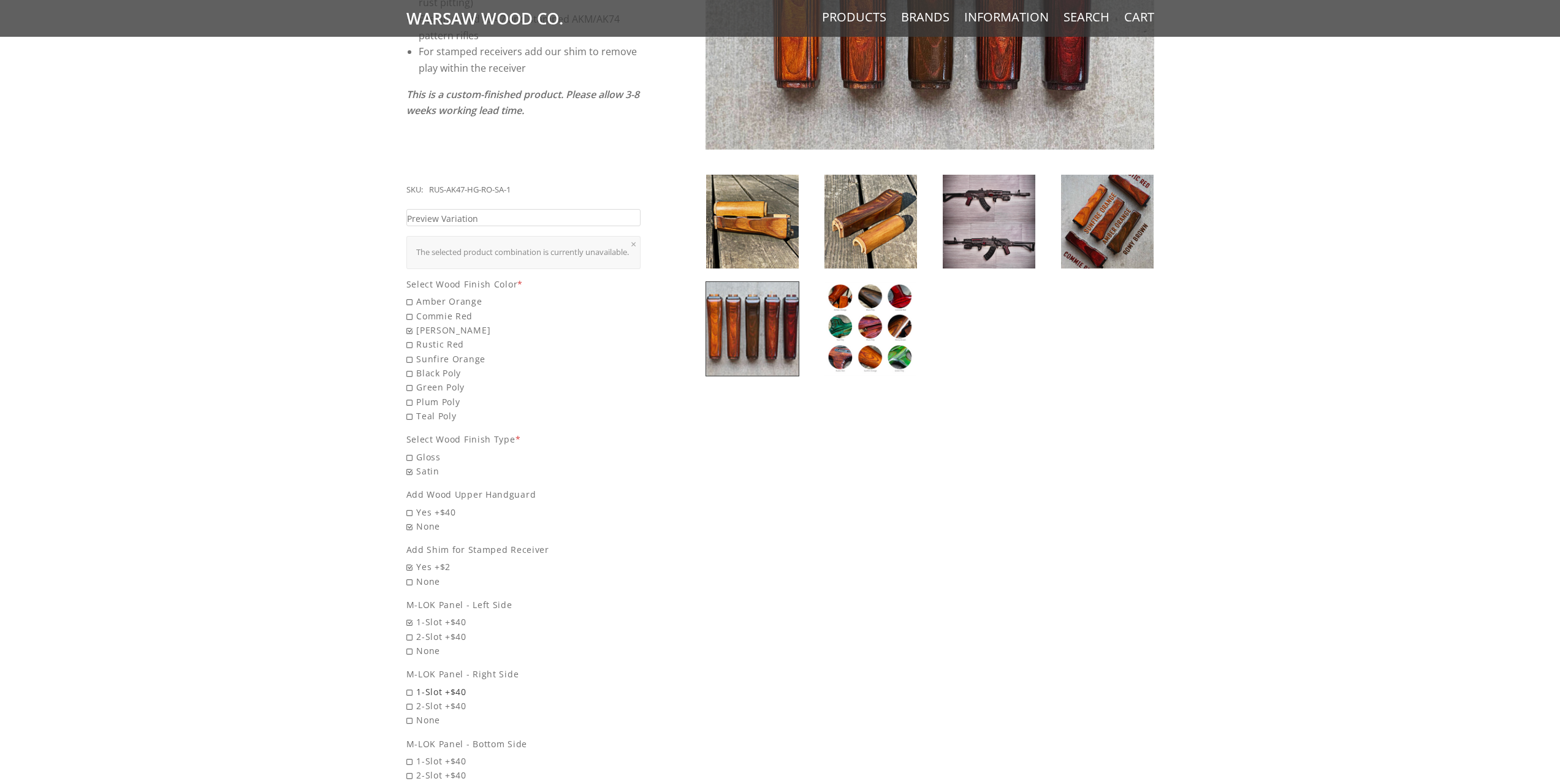
click at [409, 685] on input "1-Slot +$40" at bounding box center [492, 684] width 172 height 1
radio input "true"
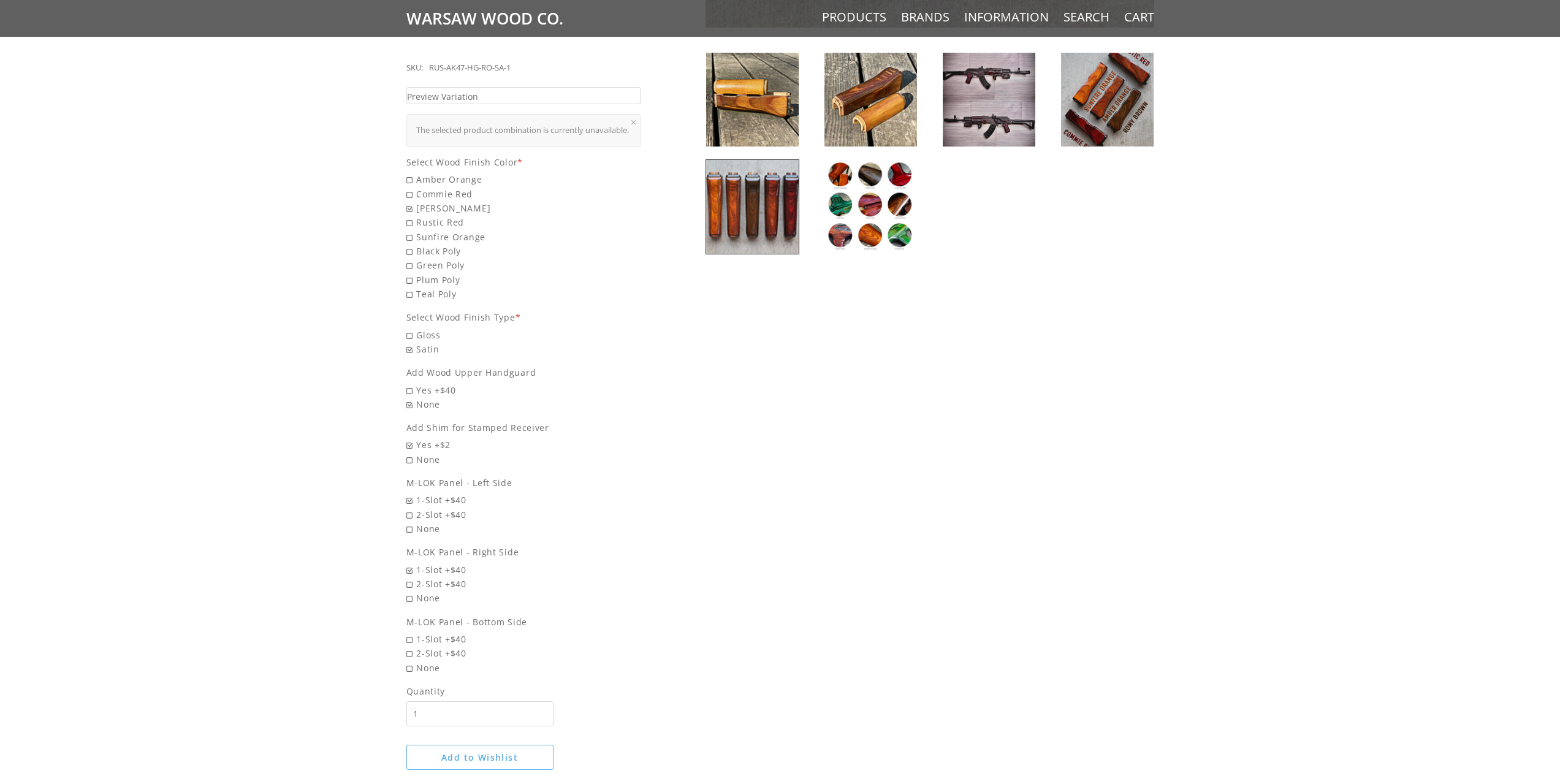
scroll to position [490, 0]
click at [409, 638] on span "1-Slot +$40" at bounding box center [524, 638] width 235 height 14
click at [409, 632] on input "1-Slot +$40" at bounding box center [492, 632] width 172 height 1
radio input "true"
click at [409, 647] on span "2-Slot +$40" at bounding box center [524, 652] width 235 height 14
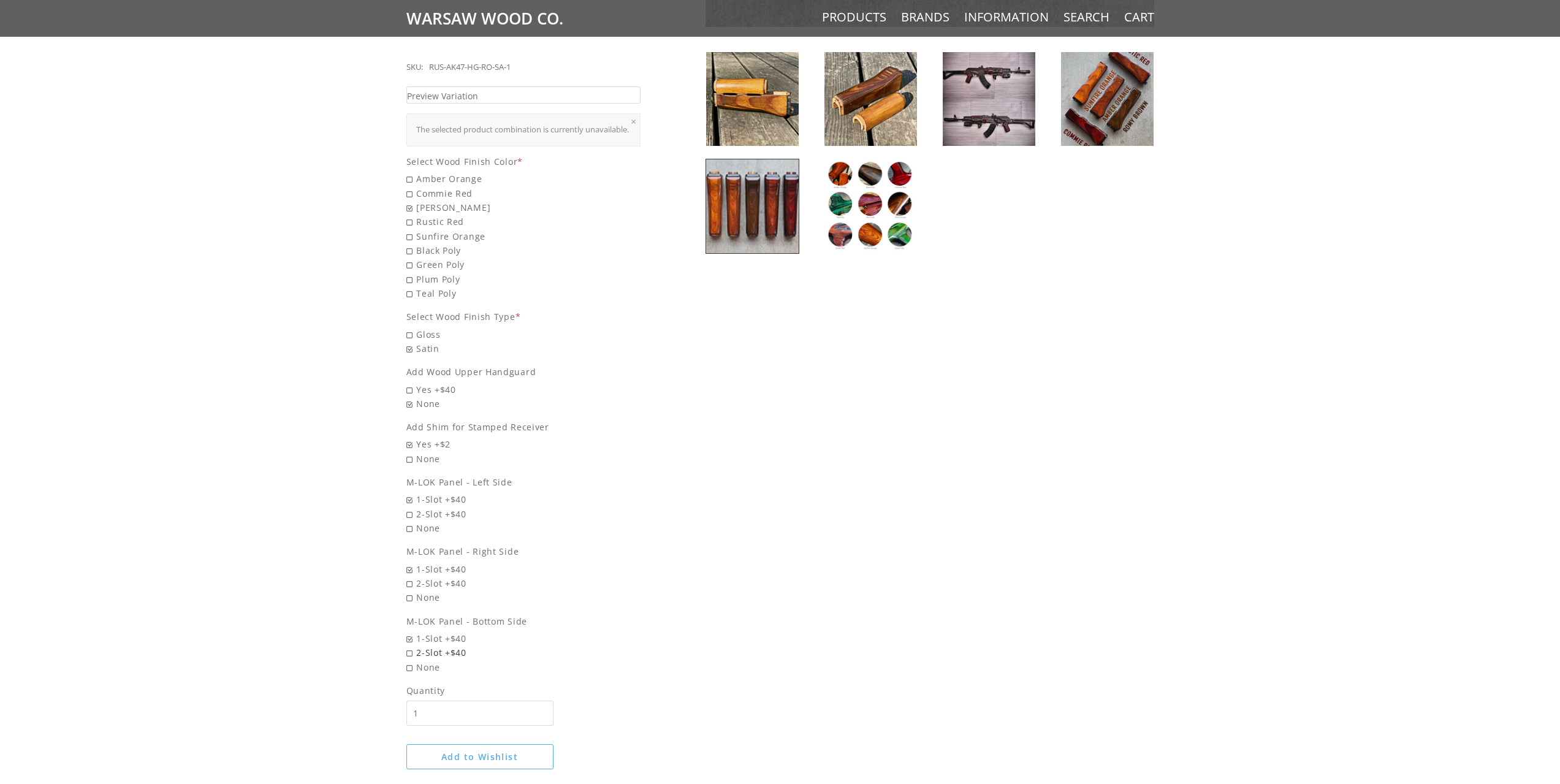
click at [409, 646] on input "2-Slot +$40" at bounding box center [492, 645] width 172 height 1
radio input "true"
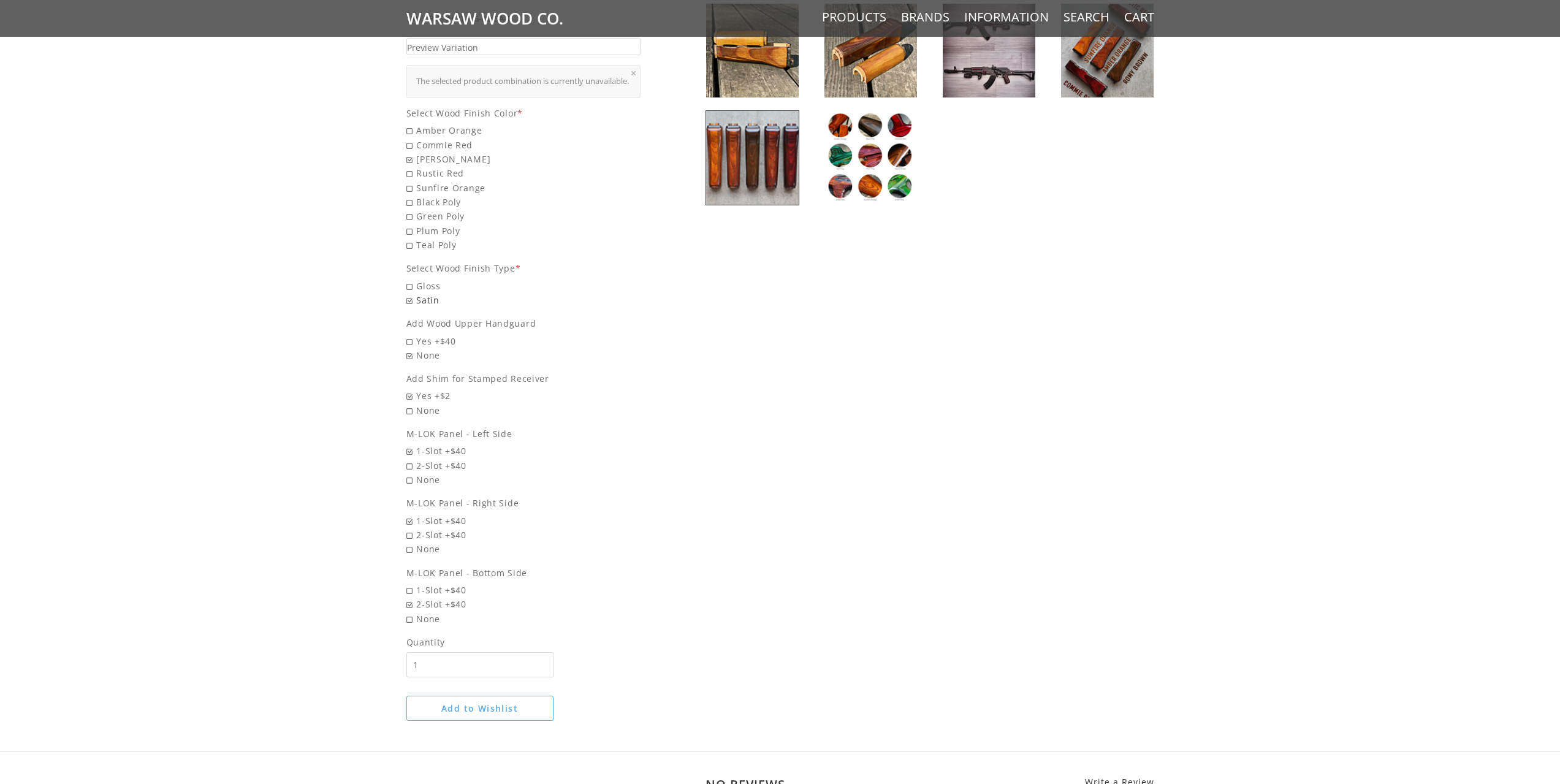
scroll to position [367, 0]
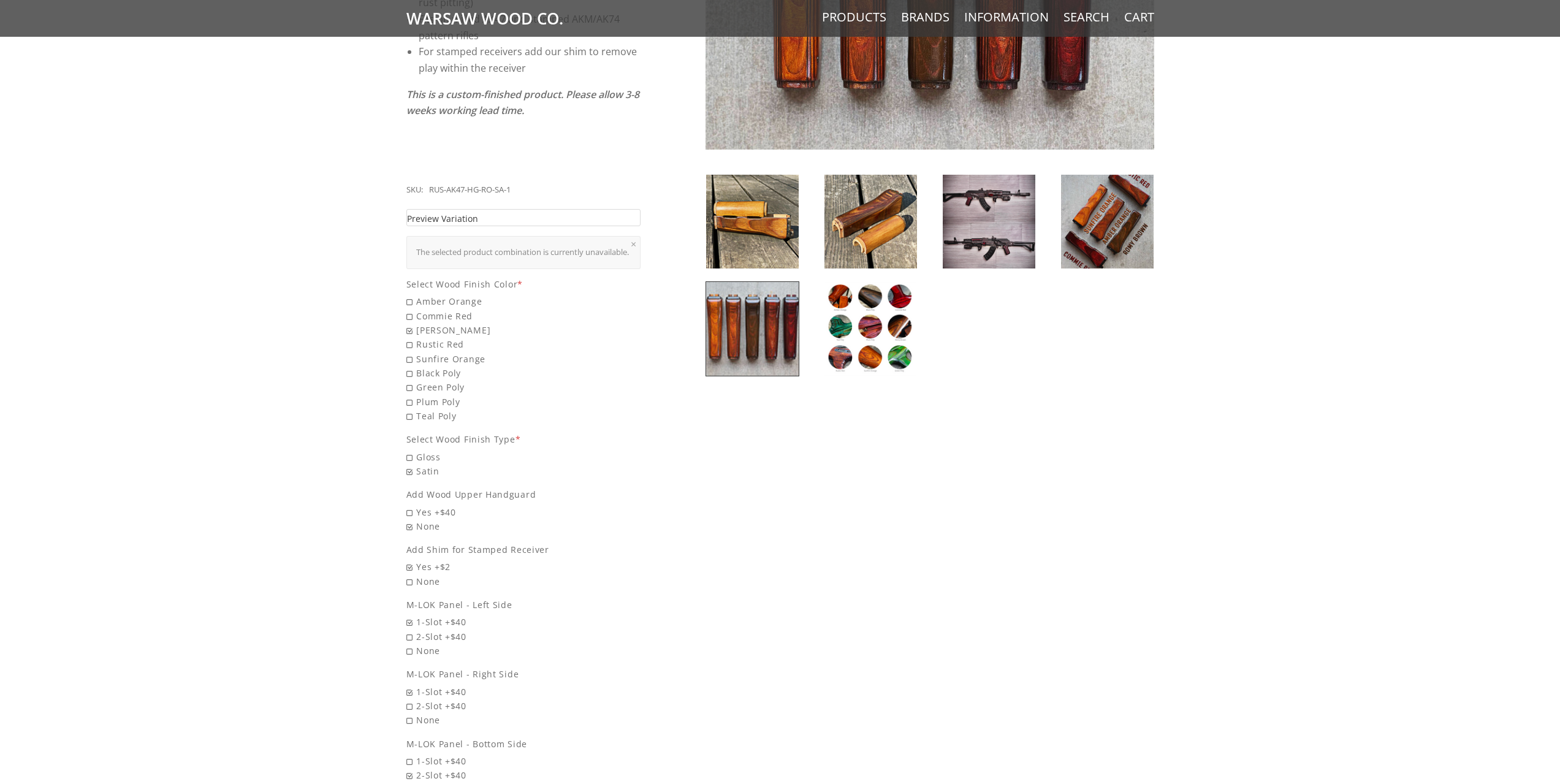
click at [478, 209] on link "Preview Variation" at bounding box center [524, 217] width 235 height 17
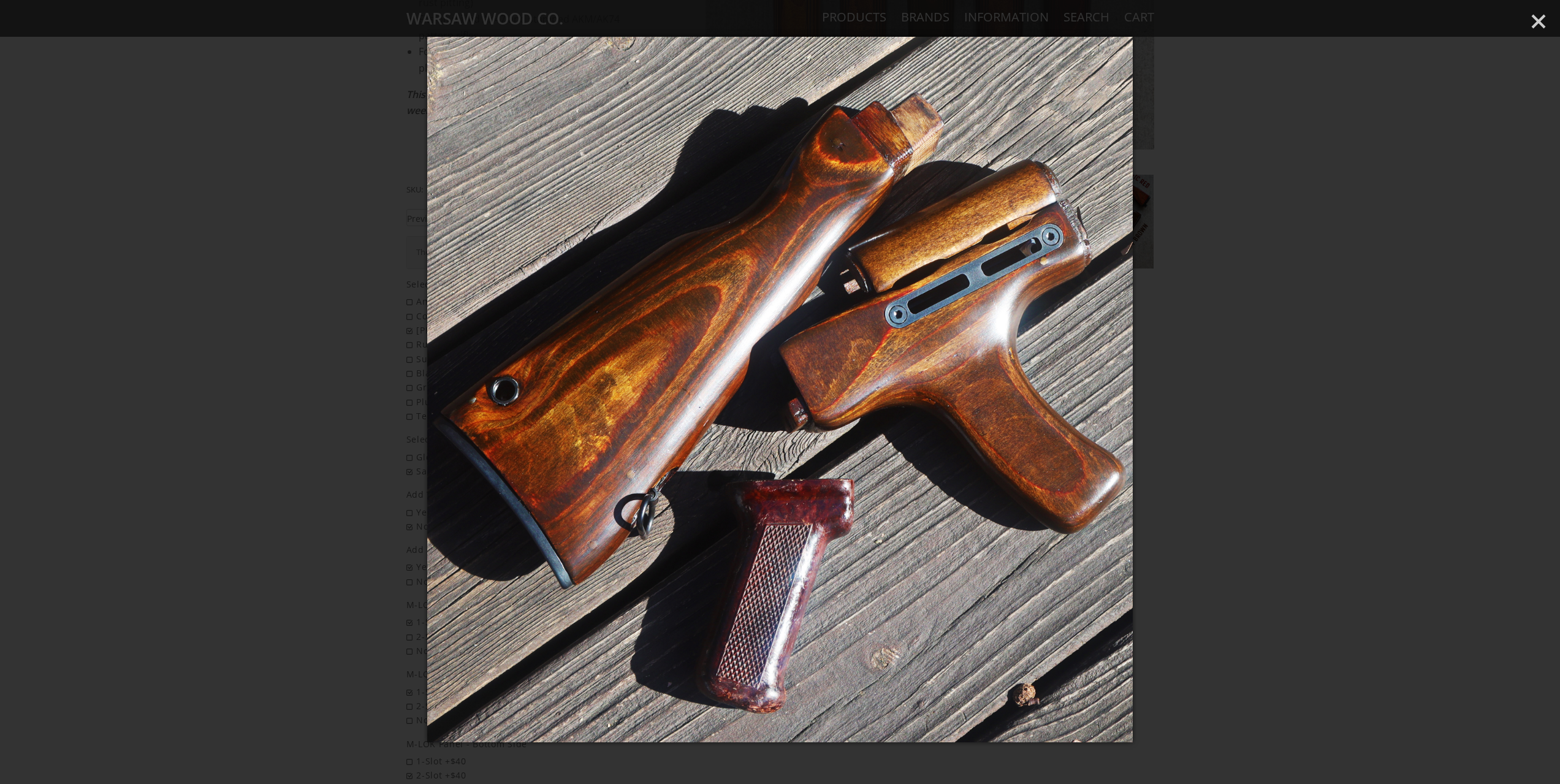
click at [1232, 325] on div at bounding box center [780, 392] width 1560 height 784
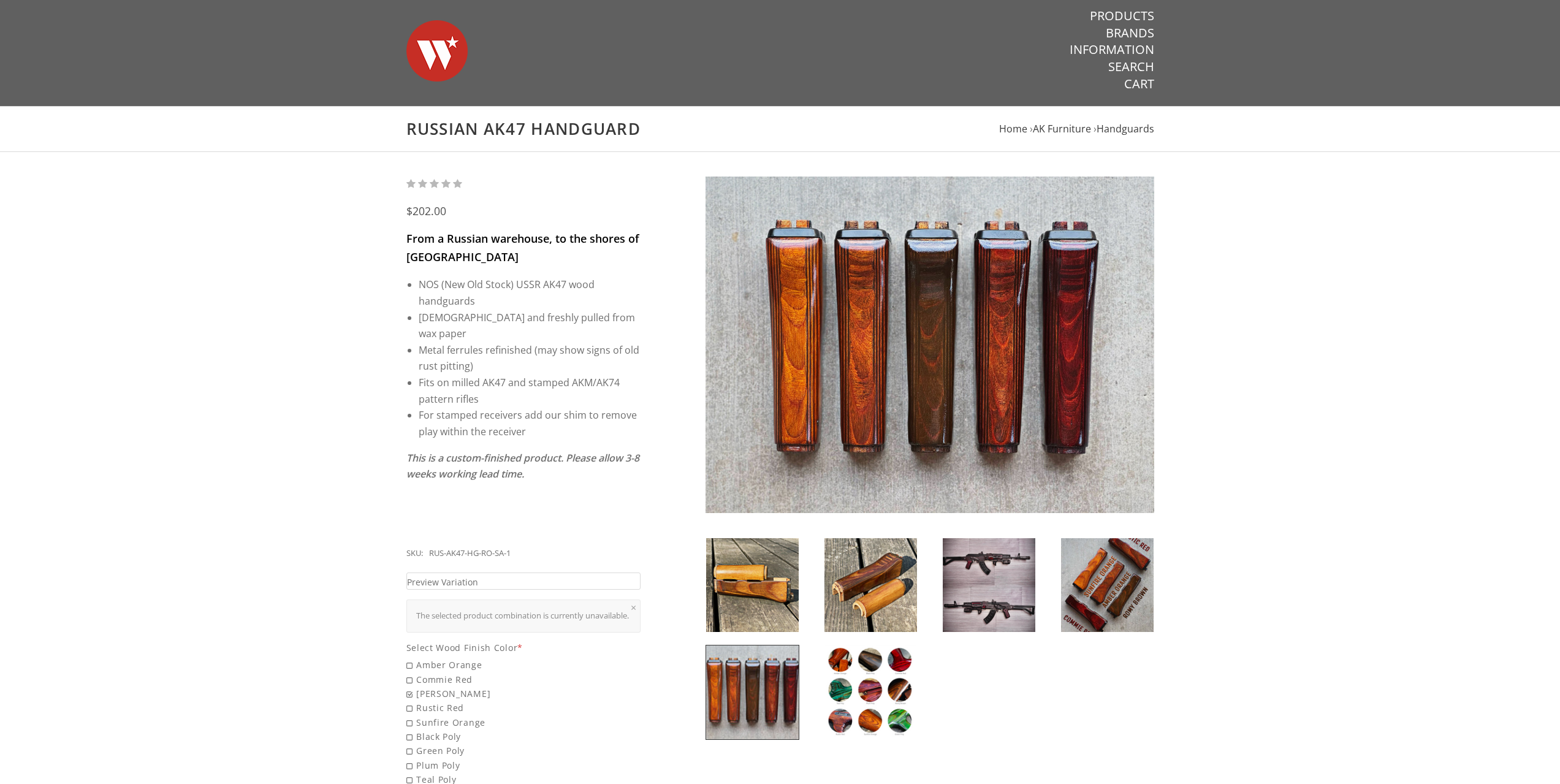
scroll to position [0, 0]
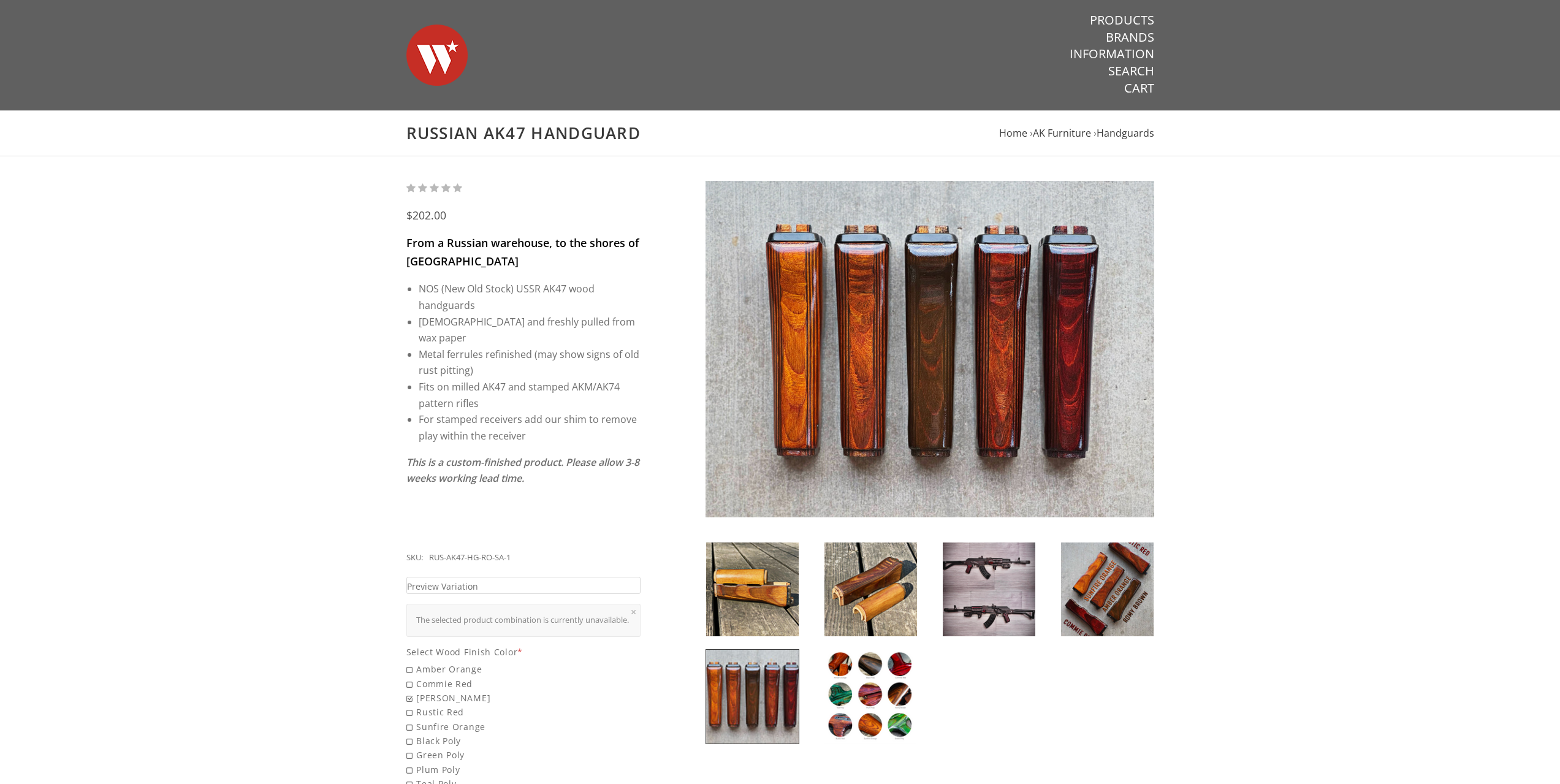
click at [968, 576] on img at bounding box center [988, 589] width 92 height 94
